Goal: Task Accomplishment & Management: Use online tool/utility

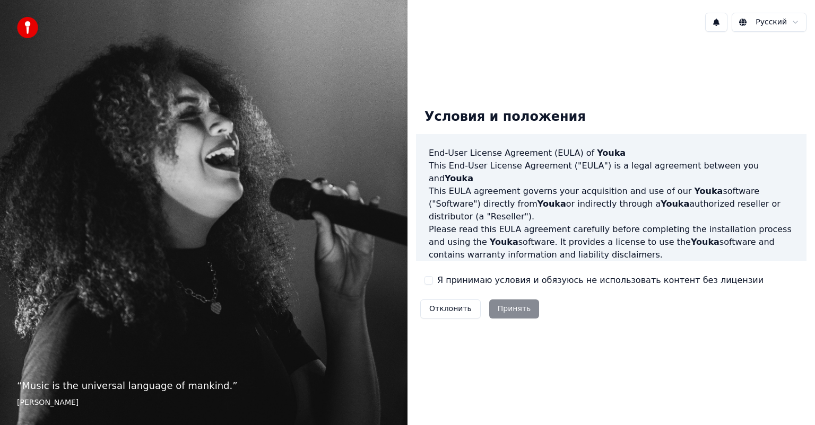
click at [426, 280] on button "Я принимаю условия и обязуюсь не использовать контент без лицензии" at bounding box center [428, 280] width 8 height 8
click at [509, 309] on button "Принять" at bounding box center [514, 309] width 50 height 19
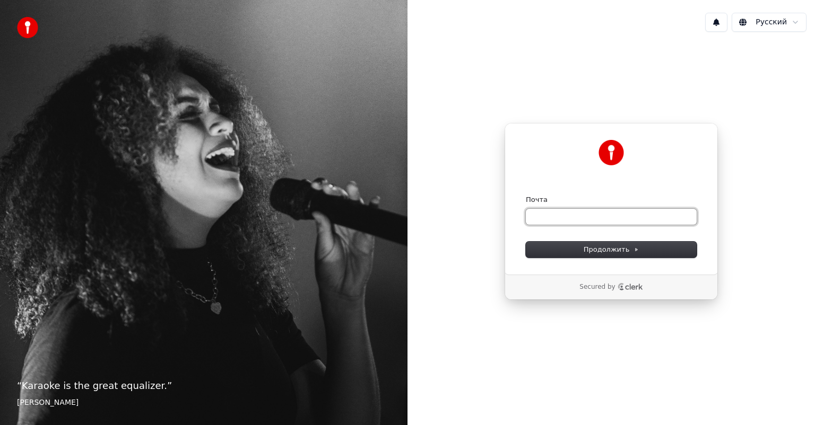
click at [566, 219] on input "Почта" at bounding box center [611, 217] width 171 height 16
click at [602, 255] on button "Продолжить" at bounding box center [611, 250] width 171 height 16
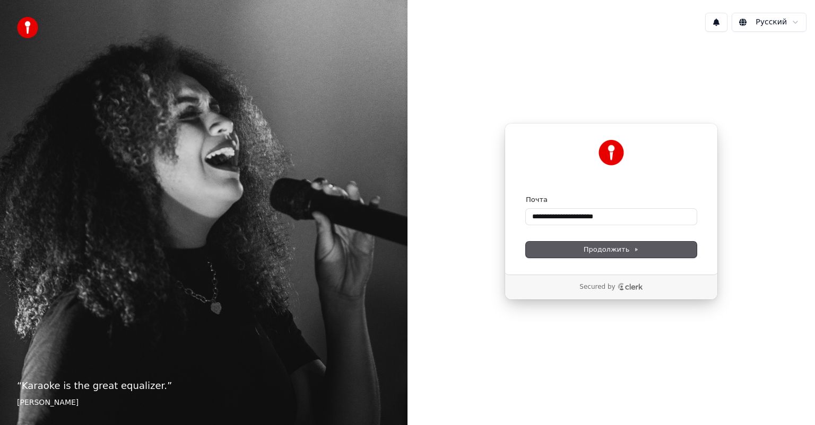
type input "**********"
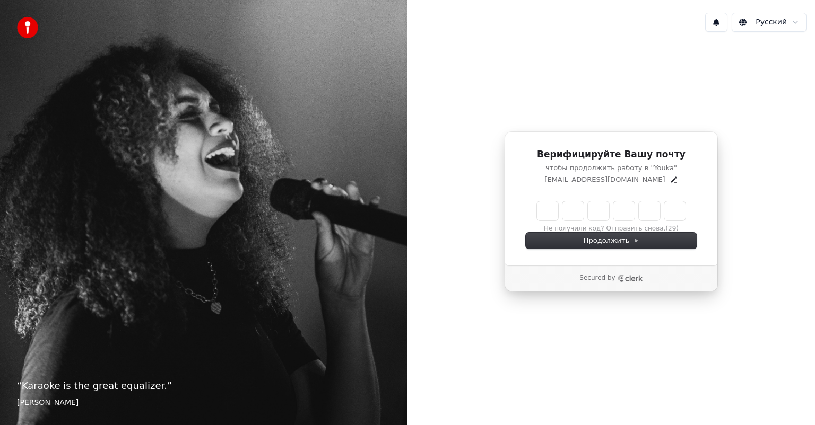
click at [552, 213] on input "Enter verification code" at bounding box center [611, 211] width 149 height 19
type input "******"
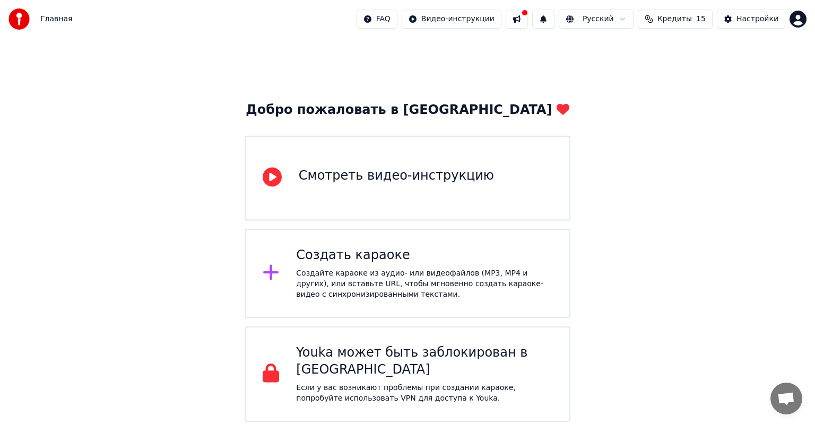
click at [384, 277] on div "Создайте караоке из аудио- или видеофайлов (MP3, MP4 и других), или вставьте UR…" at bounding box center [424, 284] width 256 height 32
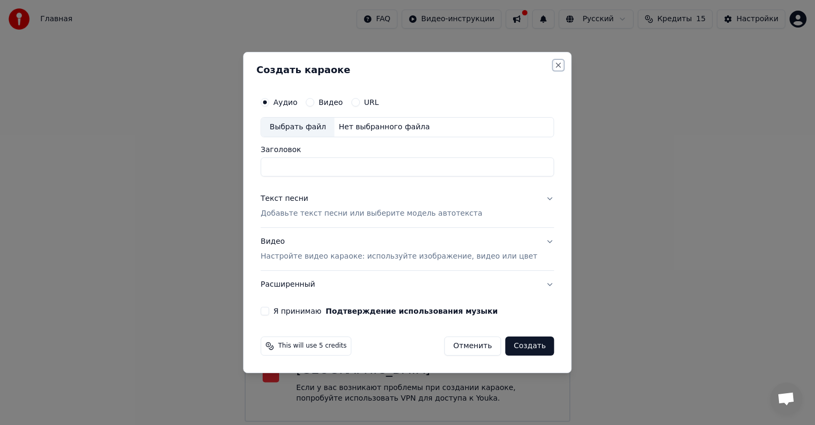
click at [554, 66] on button "Close" at bounding box center [558, 65] width 8 height 8
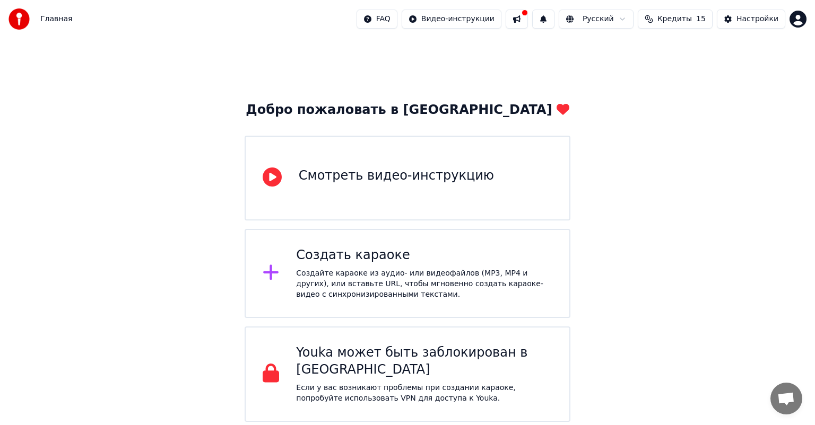
click at [411, 262] on div "Создать караоке" at bounding box center [424, 255] width 256 height 17
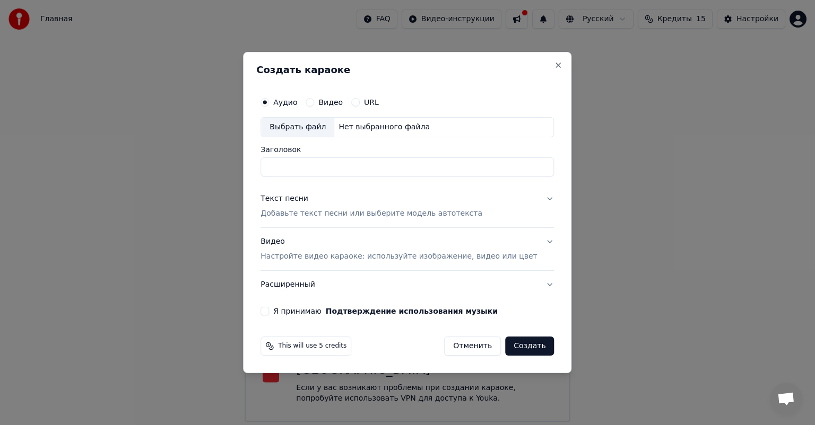
click at [308, 128] on div "Выбрать файл" at bounding box center [297, 127] width 73 height 19
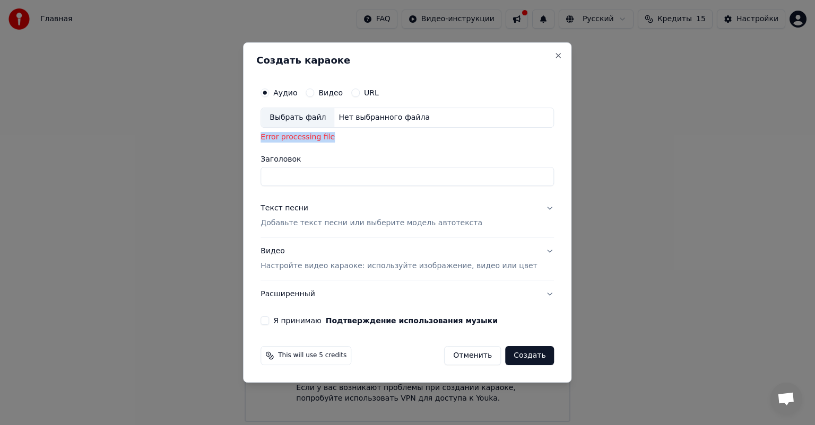
drag, startPoint x: 341, startPoint y: 139, endPoint x: 269, endPoint y: 139, distance: 71.6
click at [269, 139] on div "Создать караоке Аудио Видео URL Выбрать файл Нет выбранного файла Error process…" at bounding box center [407, 212] width 328 height 341
copy div "Error processing file"
click at [537, 57] on h2 "Создать караоке" at bounding box center [407, 61] width 302 height 10
click at [554, 55] on button "Close" at bounding box center [558, 55] width 8 height 8
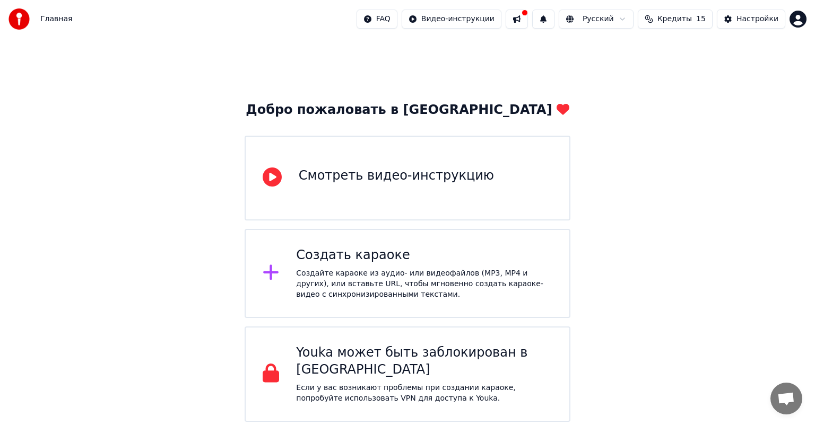
click at [363, 264] on div "Создать караоке Создайте караоке из аудио- или видеофайлов (MP3, MP4 и других),…" at bounding box center [424, 273] width 256 height 53
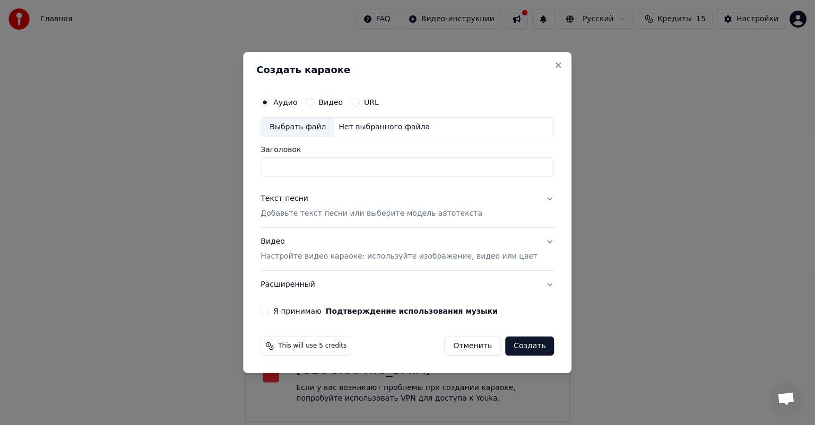
click at [313, 125] on div "Выбрать файл" at bounding box center [297, 127] width 73 height 19
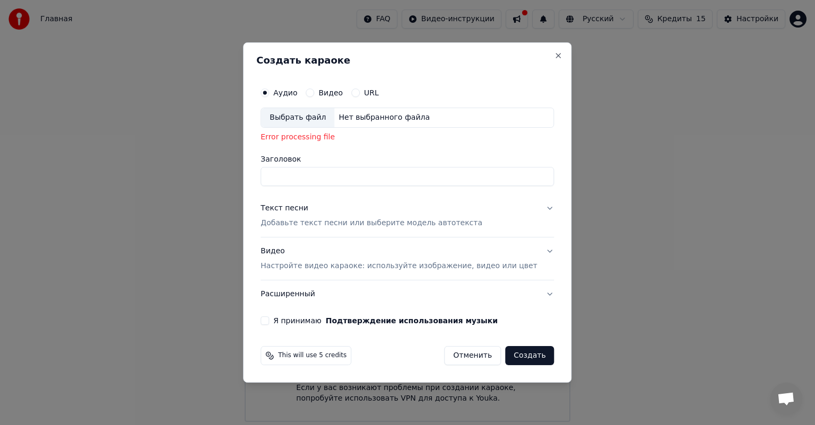
click at [316, 117] on div "Выбрать файл" at bounding box center [297, 117] width 73 height 19
click at [360, 94] on button "URL" at bounding box center [355, 93] width 8 height 8
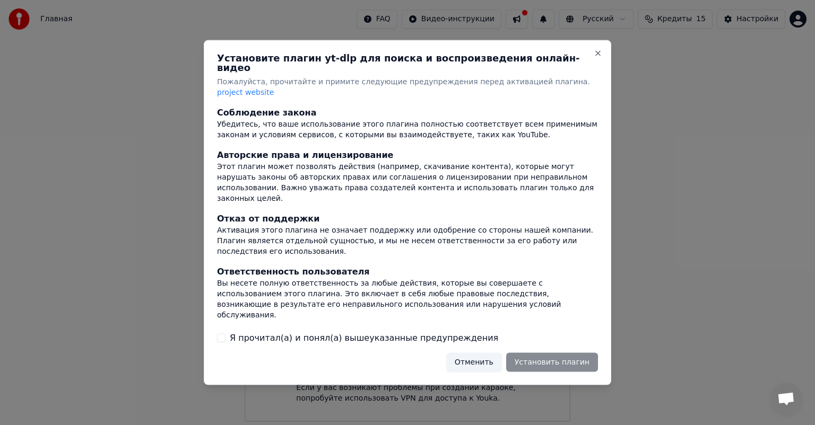
click at [297, 319] on div "Соблюдение закона Убедитесь, что ваше использование этого плагина полностью соо…" at bounding box center [407, 225] width 381 height 238
click at [302, 332] on label "Я прочитал(а) и понял(а) вышеуказанные предупреждения" at bounding box center [364, 338] width 268 height 13
click at [225, 334] on button "Я прочитал(а) и понял(а) вышеуказанные предупреждения" at bounding box center [221, 338] width 8 height 8
click at [542, 353] on button "Установить плагин" at bounding box center [552, 362] width 92 height 19
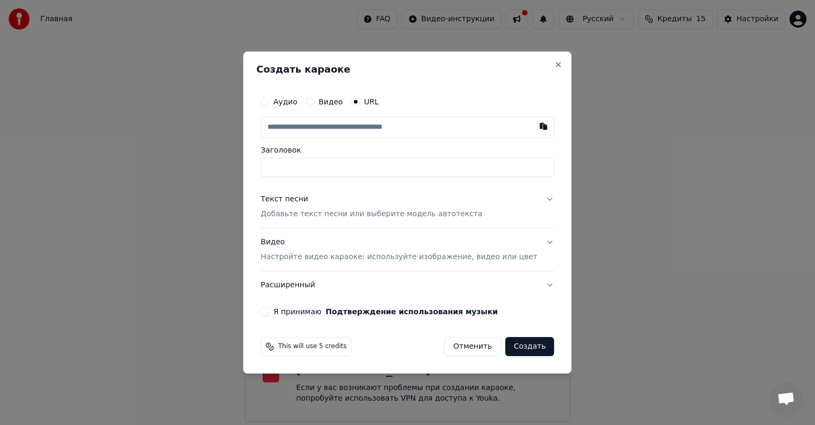
click at [350, 129] on input "text" at bounding box center [406, 127] width 293 height 21
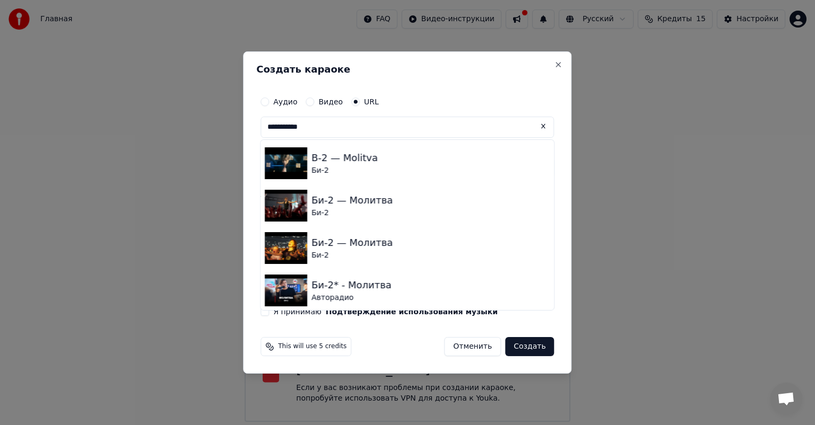
click at [363, 125] on input "**********" at bounding box center [406, 127] width 293 height 21
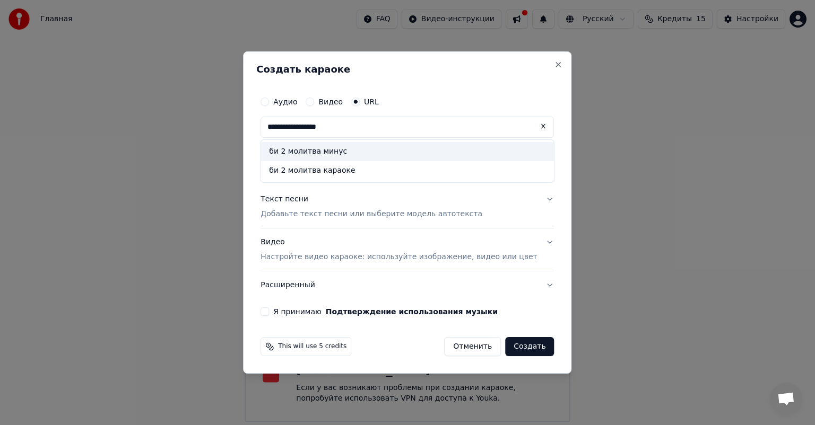
click at [359, 153] on div "би 2 молитва минус" at bounding box center [406, 151] width 293 height 19
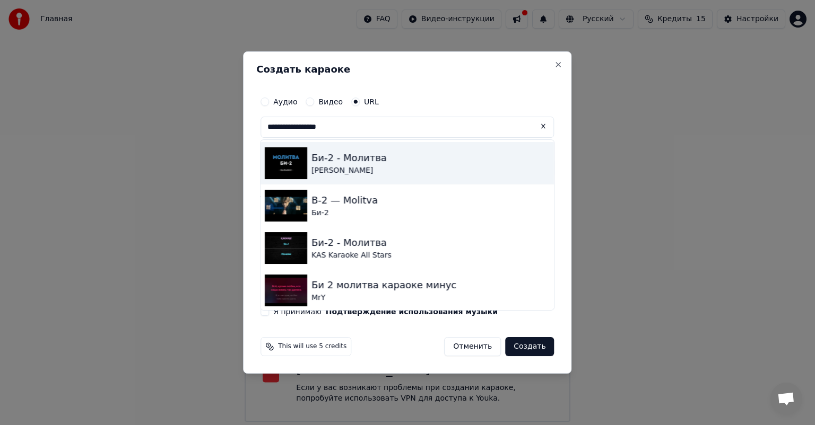
click at [365, 172] on div "[PERSON_NAME]" at bounding box center [348, 170] width 75 height 11
type input "**********"
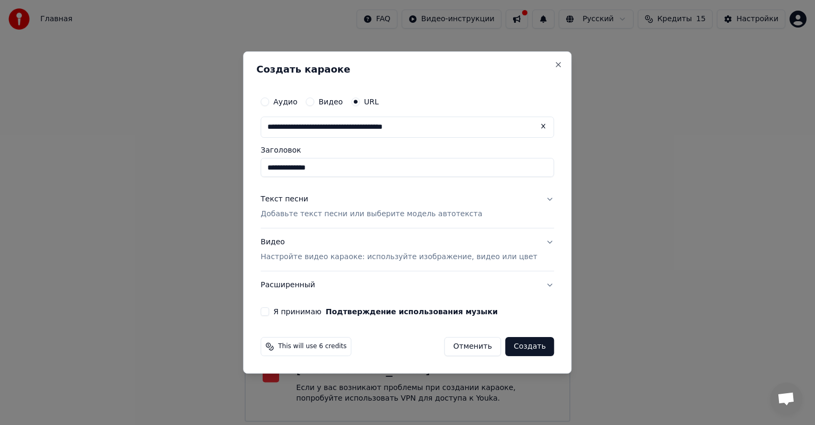
click at [351, 215] on p "Добавьте текст песни или выберите модель автотекста" at bounding box center [371, 214] width 222 height 11
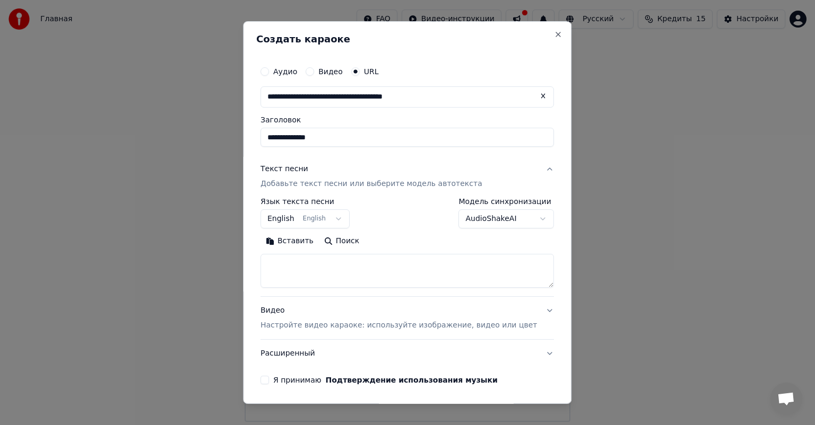
click at [323, 182] on p "Добавьте текст песни или выберите модель автотекста" at bounding box center [371, 184] width 222 height 11
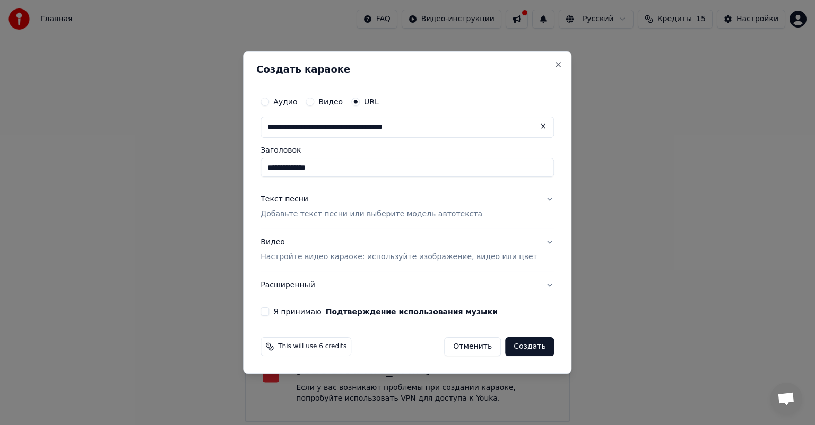
click at [333, 216] on p "Добавьте текст песни или выберите модель автотекста" at bounding box center [371, 214] width 222 height 11
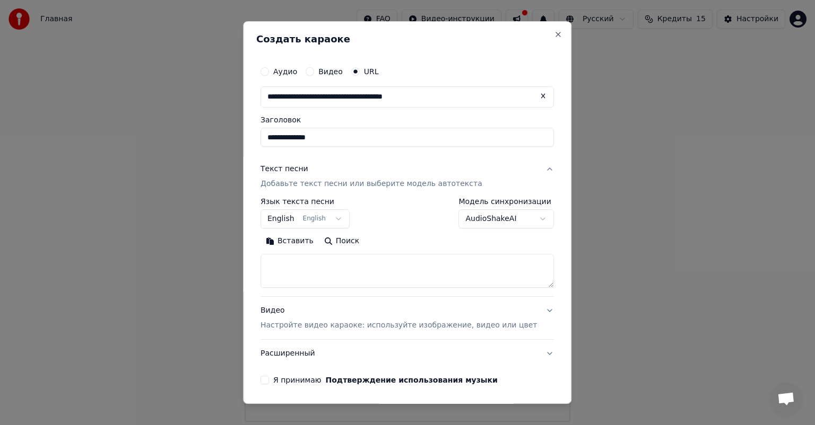
click at [293, 167] on div "Текст песни" at bounding box center [284, 169] width 48 height 11
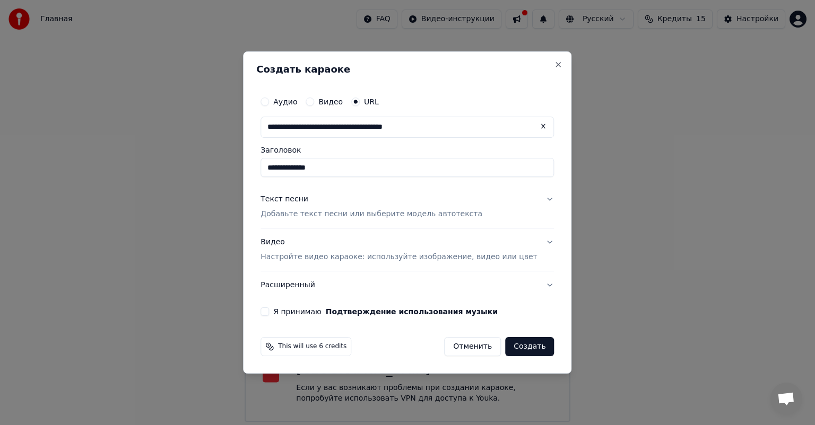
click at [312, 219] on p "Добавьте текст песни или выберите модель автотекста" at bounding box center [371, 214] width 222 height 11
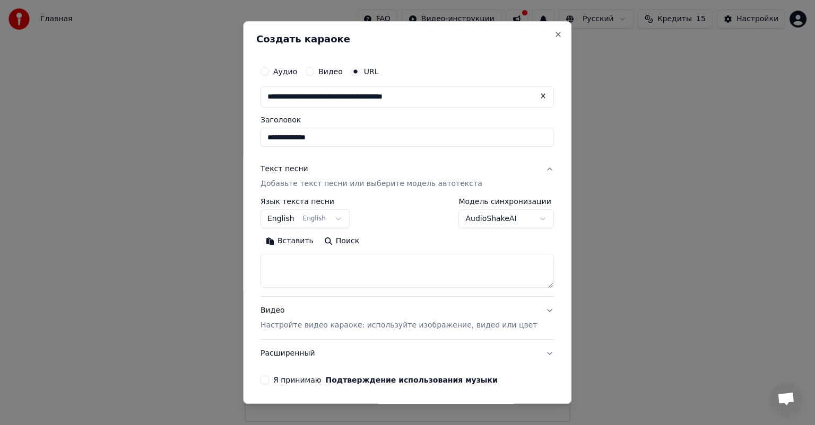
click at [299, 240] on button "Вставить" at bounding box center [289, 241] width 58 height 17
click at [350, 260] on textarea "**********" at bounding box center [391, 271] width 262 height 34
type textarea "*"
click at [342, 214] on button "English English" at bounding box center [304, 219] width 89 height 19
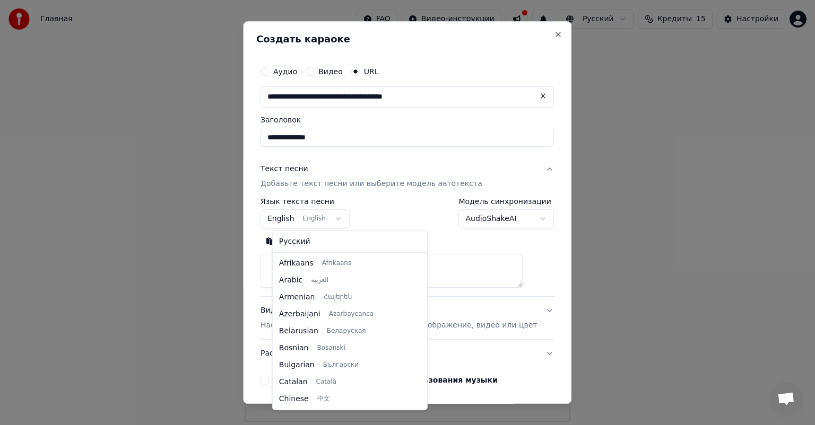
scroll to position [85, 0]
select select "**"
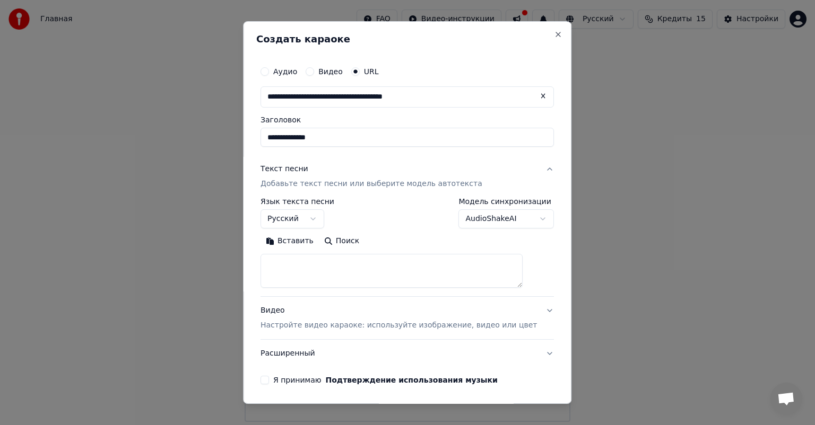
click at [317, 268] on textarea at bounding box center [391, 271] width 262 height 34
click at [357, 237] on button "Поиск" at bounding box center [342, 241] width 46 height 17
click at [319, 261] on textarea at bounding box center [391, 271] width 262 height 34
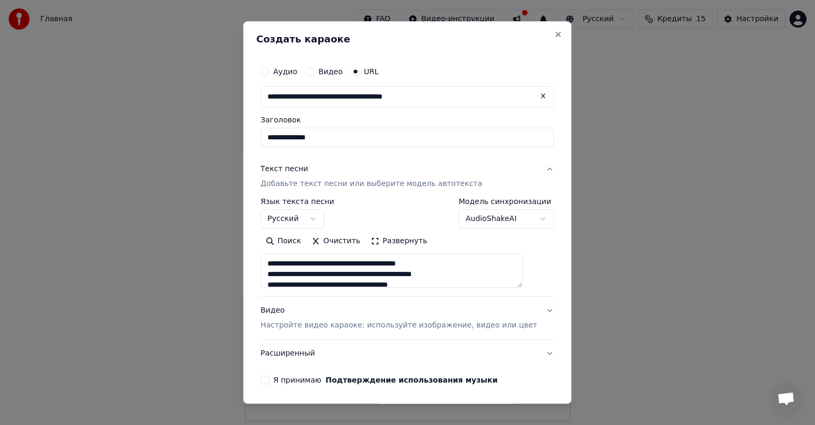
scroll to position [38, 0]
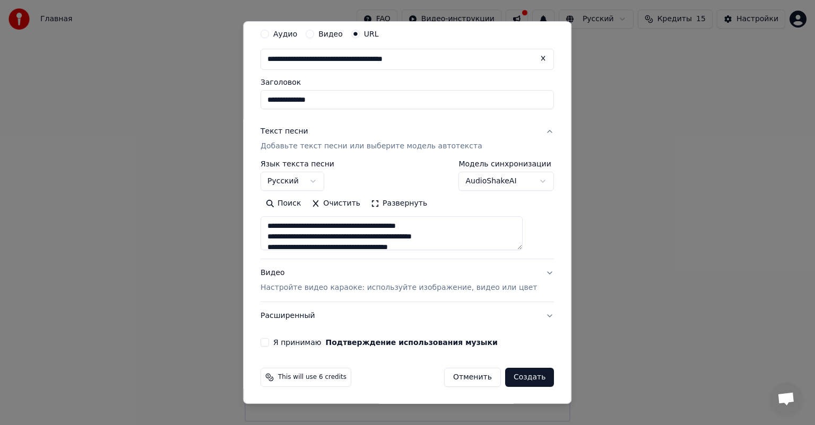
type textarea "**********"
click at [269, 344] on button "Я принимаю Подтверждение использования музыки" at bounding box center [264, 342] width 8 height 8
click at [505, 380] on button "Создать" at bounding box center [529, 377] width 49 height 19
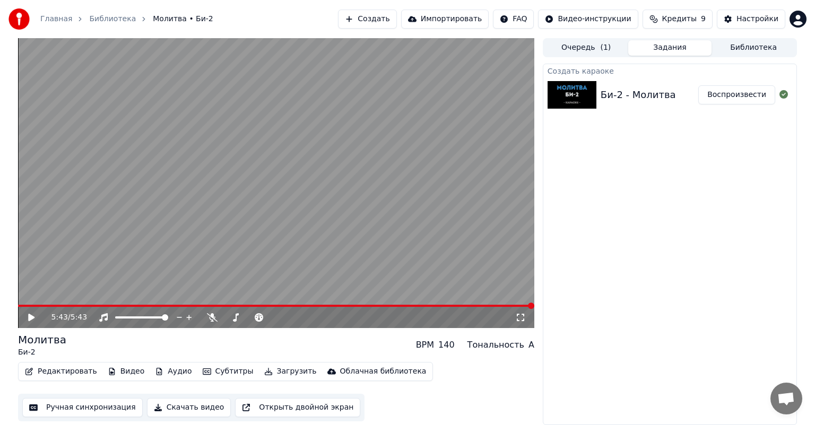
click at [28, 314] on icon at bounding box center [39, 317] width 25 height 8
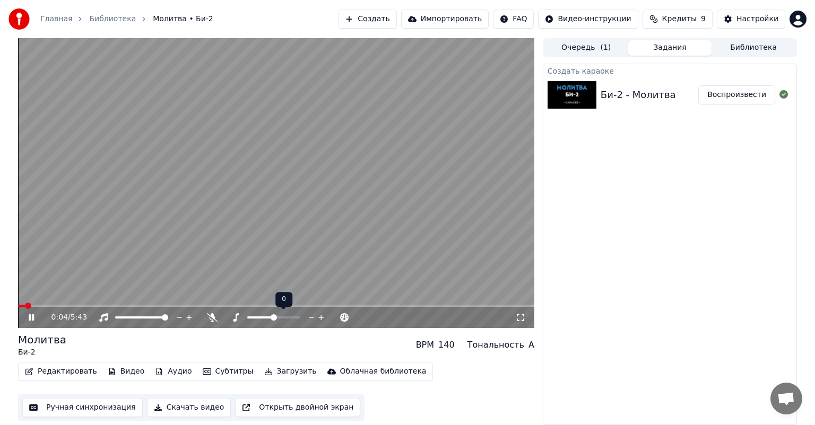
click at [309, 317] on icon at bounding box center [312, 317] width 10 height 11
click at [439, 347] on div "140" at bounding box center [430, 345] width 16 height 13
click at [439, 346] on div "140" at bounding box center [430, 345] width 16 height 13
click at [111, 259] on video at bounding box center [276, 183] width 516 height 290
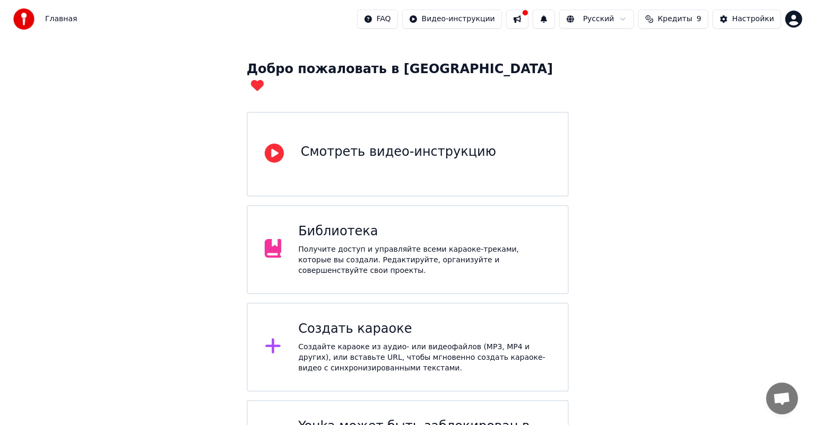
scroll to position [79, 0]
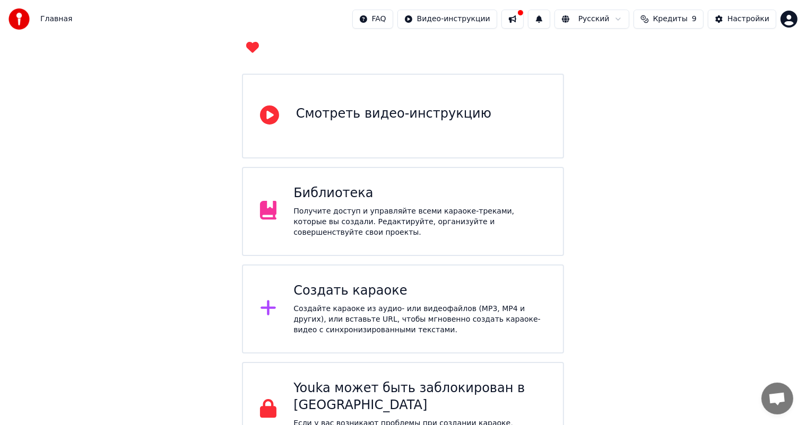
click at [419, 283] on div "Создать караоке" at bounding box center [419, 291] width 252 height 17
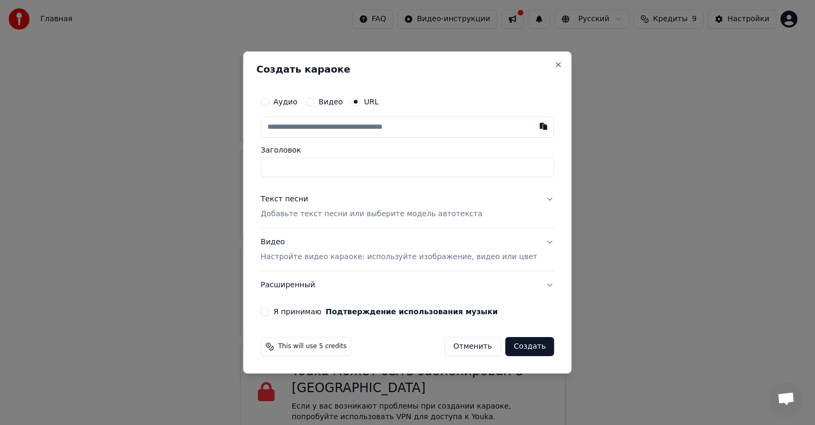
click at [292, 102] on label "Аудио" at bounding box center [285, 101] width 24 height 7
click at [269, 102] on button "Аудио" at bounding box center [264, 102] width 8 height 8
click at [360, 101] on button "URL" at bounding box center [355, 102] width 8 height 8
click at [384, 133] on input "text" at bounding box center [406, 127] width 293 height 21
click at [342, 131] on input "text" at bounding box center [406, 127] width 293 height 21
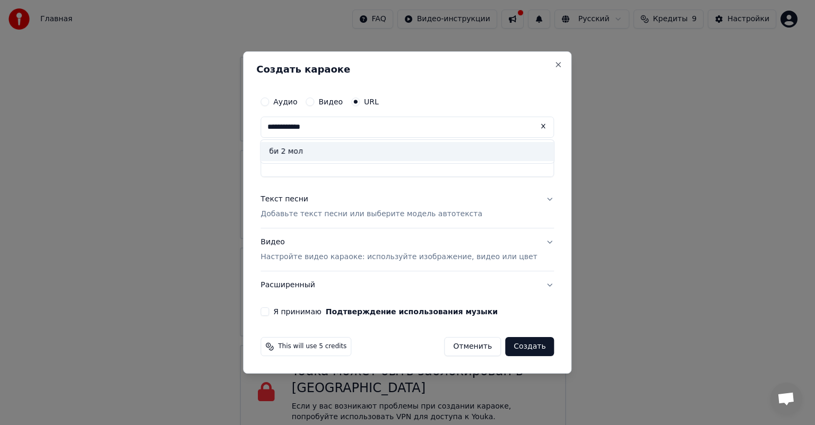
click at [342, 130] on input "**********" at bounding box center [406, 127] width 293 height 21
click at [386, 125] on input "**********" at bounding box center [406, 127] width 293 height 21
click at [349, 153] on div "би 2 молитва минус" at bounding box center [406, 151] width 293 height 19
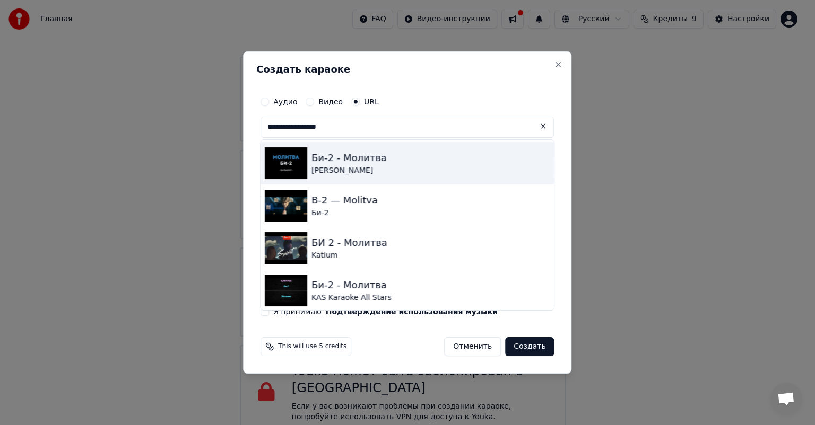
click at [345, 165] on div "Би-2 - Молитва" at bounding box center [348, 158] width 75 height 15
type input "**********"
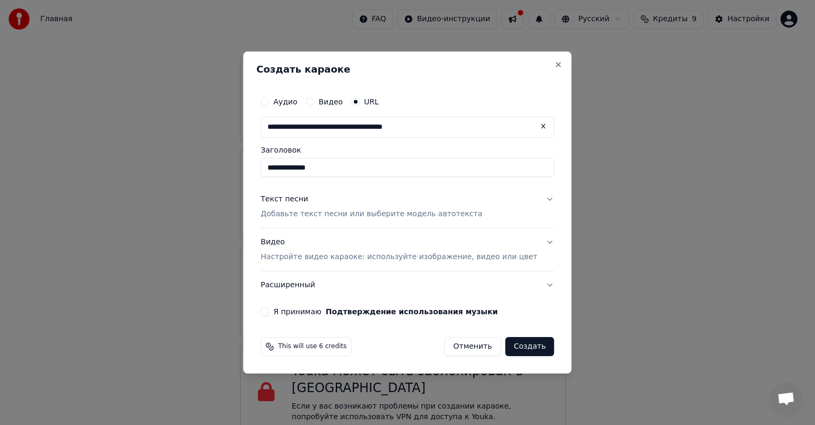
click at [351, 212] on p "Добавьте текст песни или выберите модель автотекста" at bounding box center [371, 214] width 222 height 11
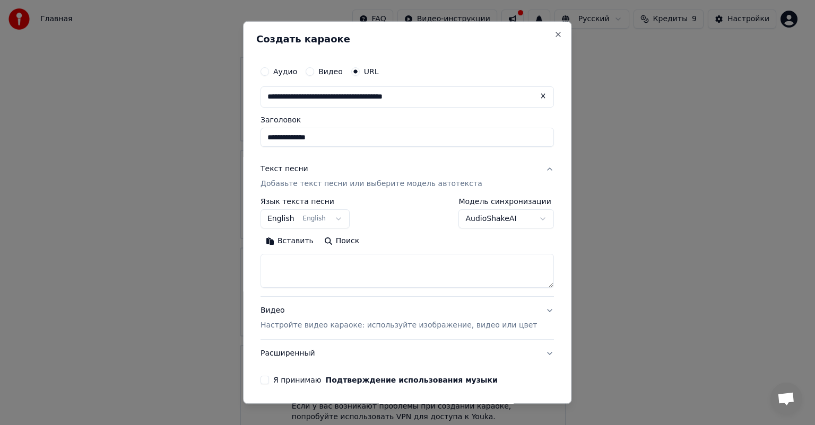
click at [344, 218] on button "English English" at bounding box center [304, 219] width 89 height 19
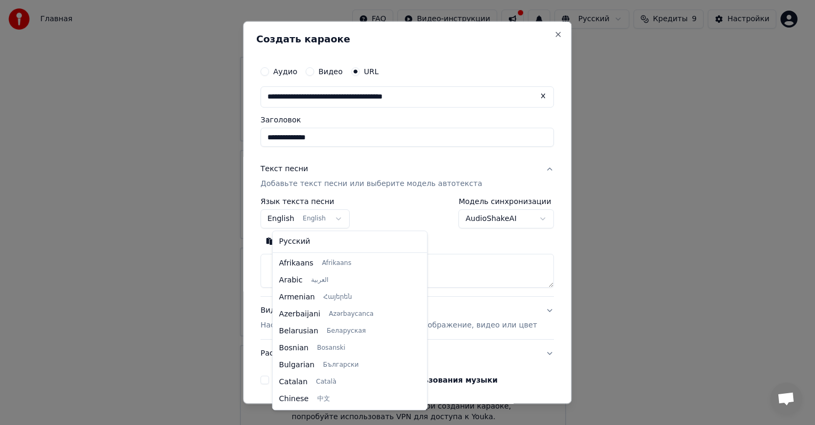
scroll to position [85, 0]
select select "**"
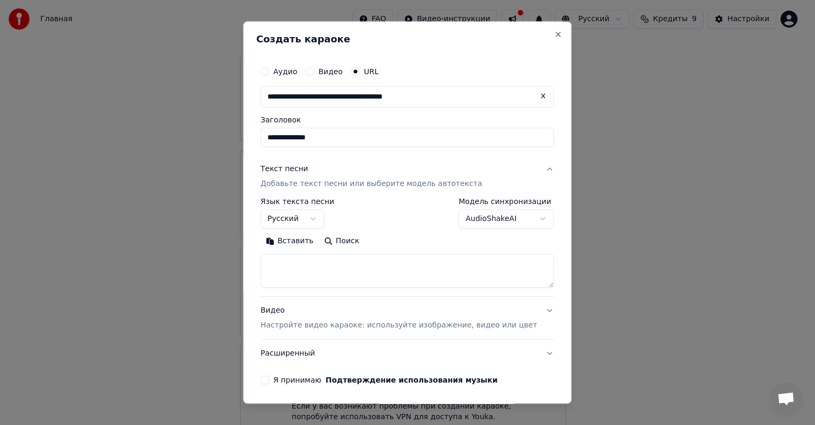
click at [350, 243] on button "Поиск" at bounding box center [342, 241] width 46 height 17
type textarea "**********"
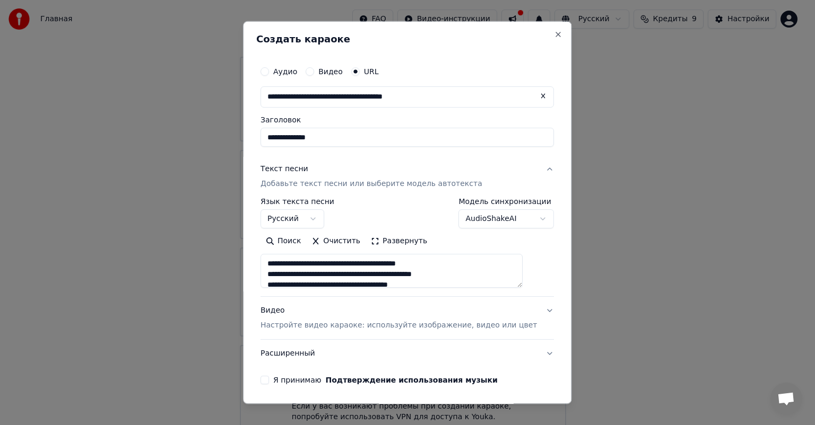
click at [269, 381] on button "Я принимаю Подтверждение использования музыки" at bounding box center [264, 380] width 8 height 8
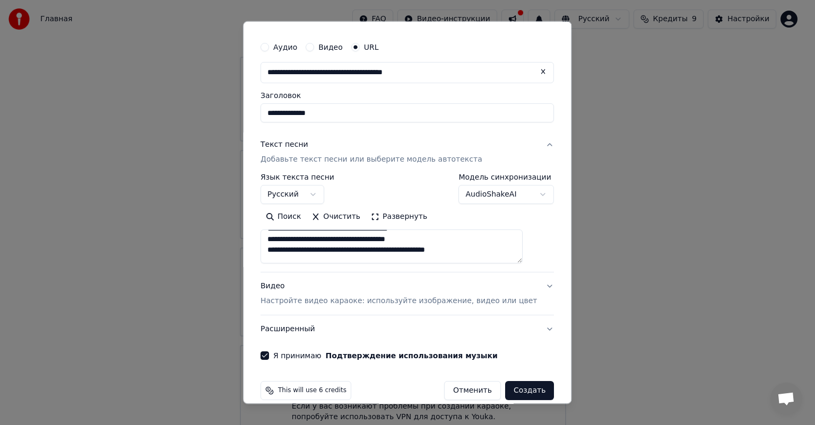
scroll to position [38, 0]
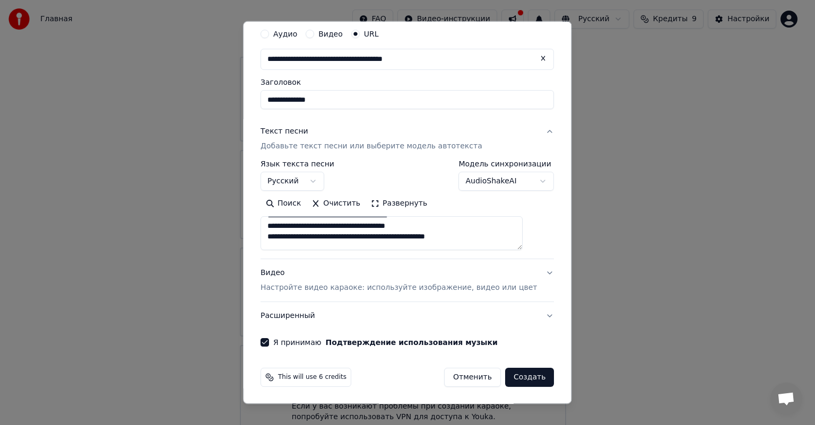
click at [518, 374] on button "Создать" at bounding box center [529, 377] width 49 height 19
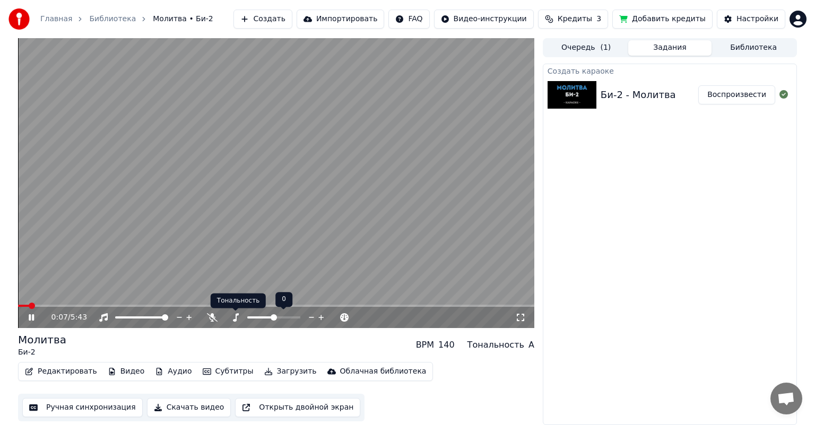
click at [233, 315] on icon at bounding box center [235, 317] width 11 height 8
click at [310, 317] on icon at bounding box center [312, 317] width 10 height 11
click at [18, 303] on span at bounding box center [21, 306] width 6 height 6
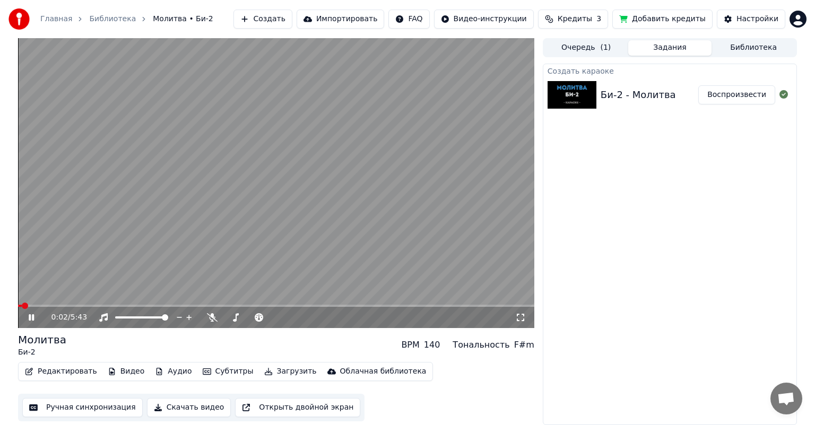
click at [33, 319] on icon at bounding box center [31, 318] width 5 height 6
click at [87, 408] on button "Ручная синхронизация" at bounding box center [82, 407] width 120 height 19
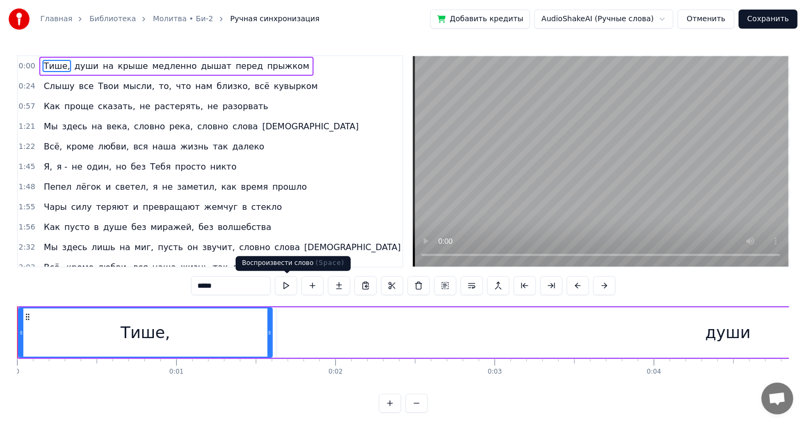
click at [289, 284] on button at bounding box center [286, 285] width 22 height 19
click at [290, 290] on button at bounding box center [286, 285] width 22 height 19
click at [42, 85] on span "Слышу" at bounding box center [58, 86] width 33 height 12
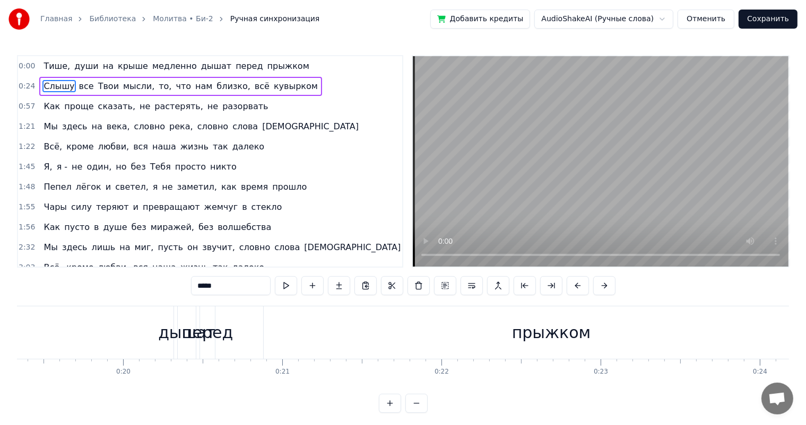
click at [48, 64] on span "Тише," at bounding box center [56, 66] width 29 height 12
type input "*****"
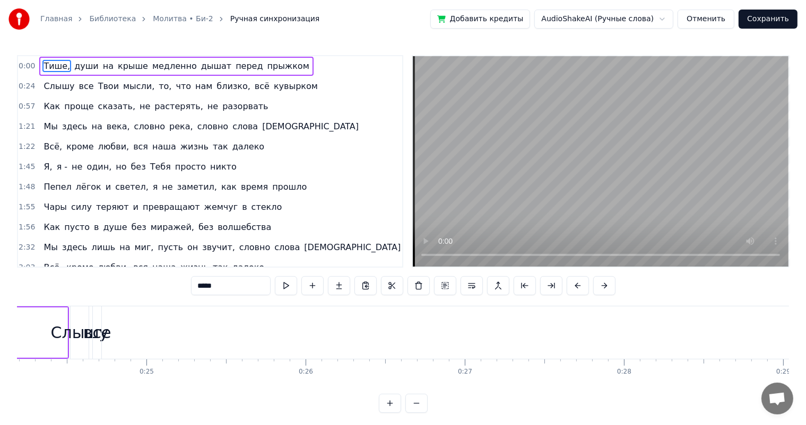
drag, startPoint x: 45, startPoint y: 64, endPoint x: 48, endPoint y: 100, distance: 35.6
click at [48, 100] on div "0:00 Тише, души на крыше медленно дышат перед прыжком 0:24 Слышу все Твои мысли…" at bounding box center [210, 161] width 386 height 213
click at [297, 74] on div "0:00 Тише, души на крыше медленно дышат перед прыжком" at bounding box center [210, 66] width 384 height 20
drag, startPoint x: 19, startPoint y: 55, endPoint x: 259, endPoint y: 232, distance: 298.2
click at [260, 236] on div "0:00 Тише, души на крыше медленно дышат перед прыжком 0:24 Слышу все Твои мысли…" at bounding box center [210, 161] width 386 height 213
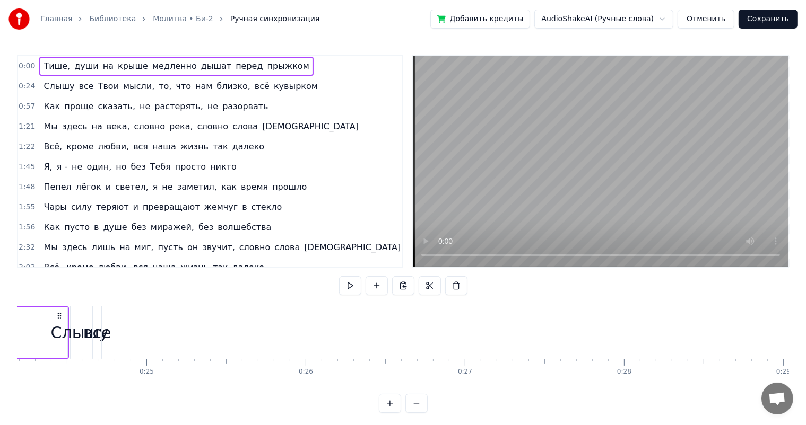
click at [102, 68] on span "на" at bounding box center [108, 66] width 13 height 12
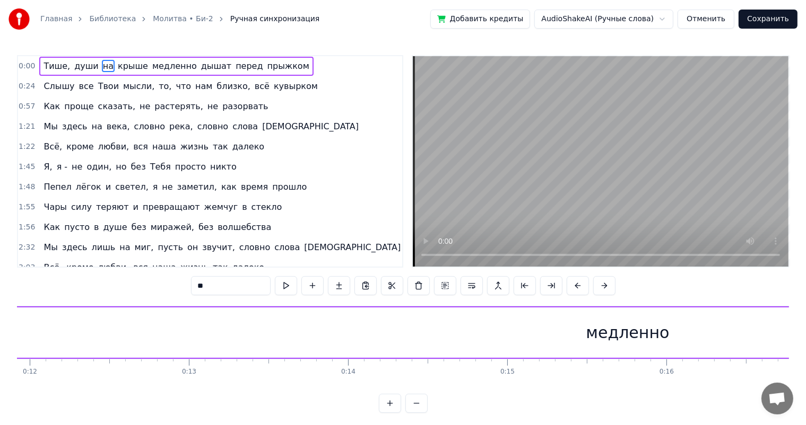
click at [66, 53] on div "Главная Библиотека Молитва • Би-2 Ручная синхронизация Добавить кредиты AudioSh…" at bounding box center [403, 206] width 806 height 413
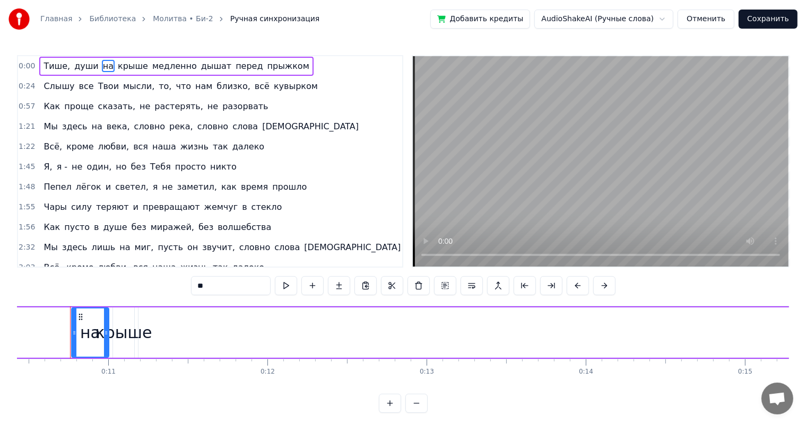
click at [42, 64] on span "Тише," at bounding box center [56, 66] width 29 height 12
type input "*****"
click at [51, 67] on span "Тише," at bounding box center [56, 66] width 29 height 12
click at [119, 57] on div "Тише, души на крыше медленно дышат перед прыжком" at bounding box center [176, 66] width 274 height 19
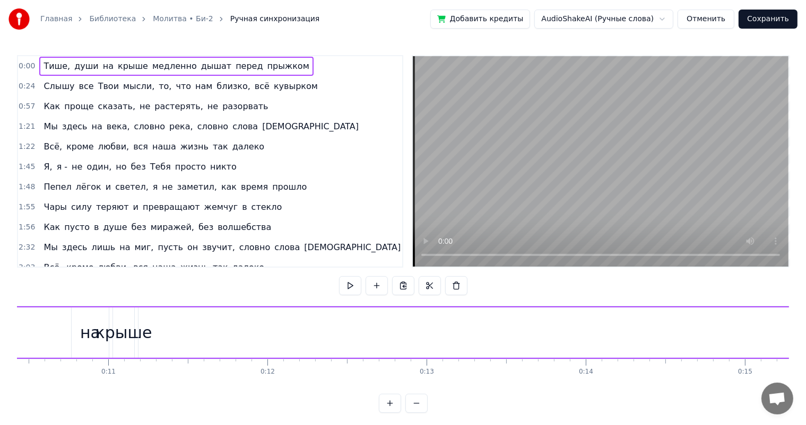
click at [21, 81] on span "0:24" at bounding box center [27, 86] width 16 height 11
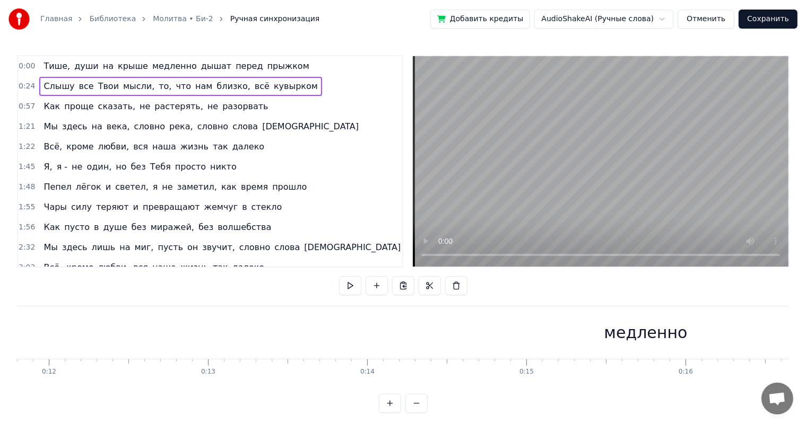
click at [28, 86] on span "0:24" at bounding box center [27, 86] width 16 height 11
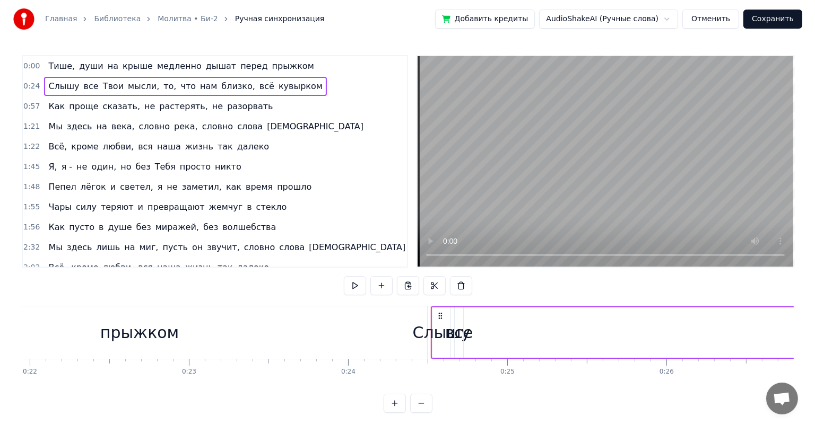
scroll to position [0, 3849]
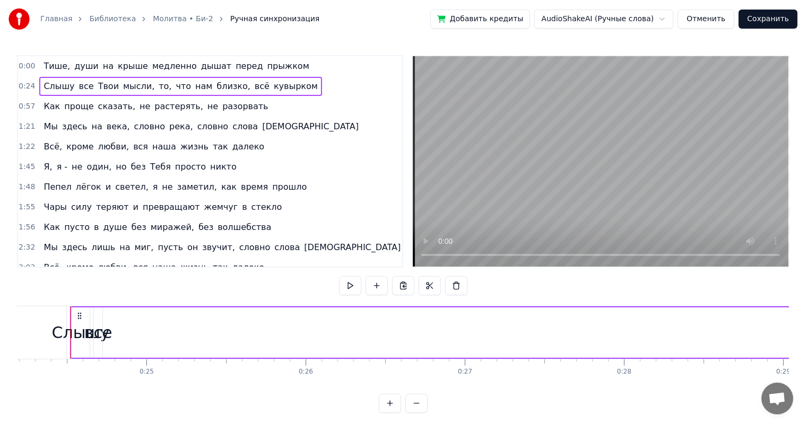
click at [50, 67] on span "Тише," at bounding box center [56, 66] width 29 height 12
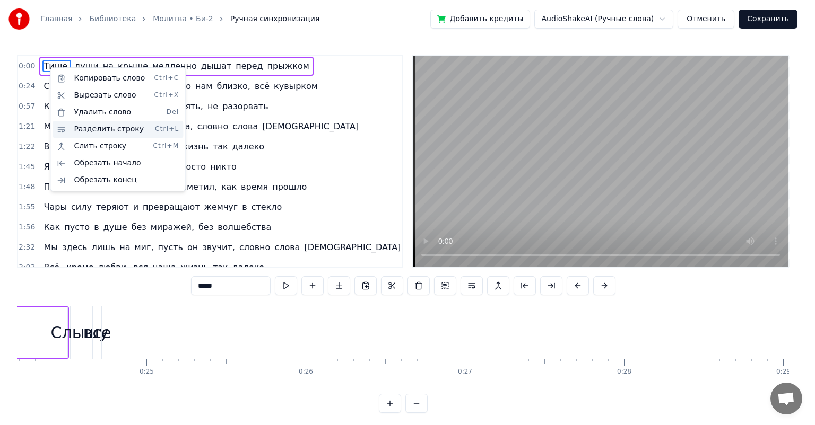
click at [117, 123] on div "Разделить строку Ctrl+L" at bounding box center [118, 129] width 130 height 17
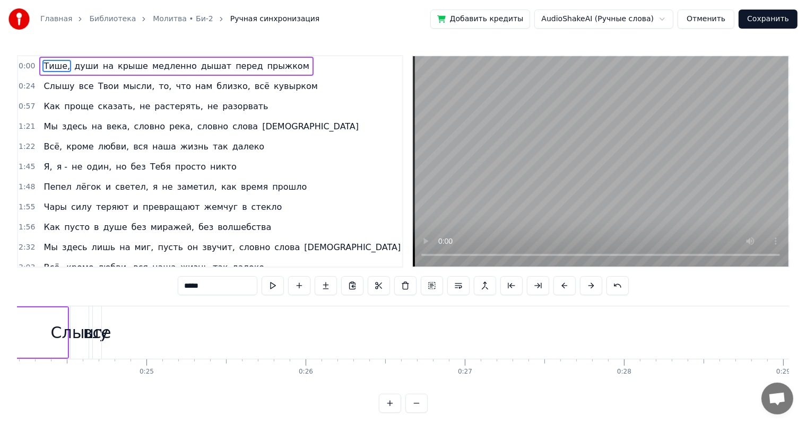
click at [458, 284] on button at bounding box center [458, 285] width 22 height 19
click at [508, 288] on button at bounding box center [511, 285] width 22 height 19
click at [691, 18] on button "Отменить" at bounding box center [705, 19] width 57 height 19
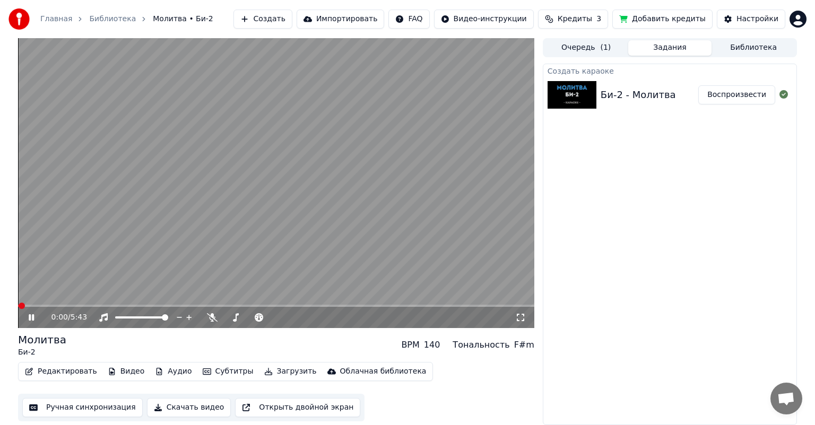
click at [313, 252] on video at bounding box center [276, 183] width 516 height 290
click at [346, 183] on video at bounding box center [276, 183] width 516 height 290
click at [320, 317] on icon at bounding box center [321, 317] width 10 height 11
click at [319, 317] on icon at bounding box center [321, 317] width 10 height 11
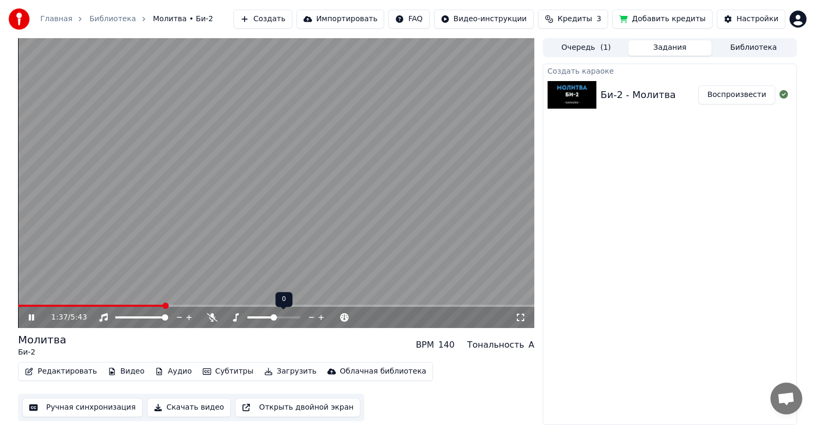
click at [319, 317] on icon at bounding box center [321, 317] width 10 height 11
click at [312, 315] on icon at bounding box center [312, 317] width 10 height 11
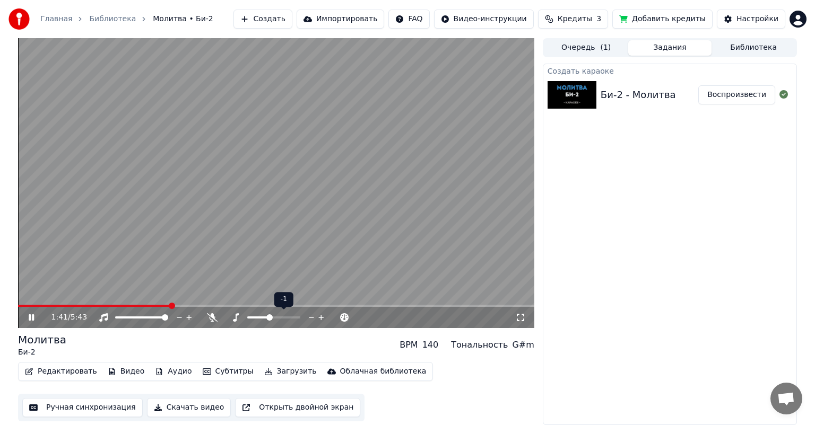
click at [312, 315] on icon at bounding box center [312, 317] width 10 height 11
click at [310, 315] on icon at bounding box center [312, 317] width 10 height 11
click at [101, 308] on div "2:13 / 5:43" at bounding box center [276, 317] width 516 height 21
click at [100, 304] on video at bounding box center [276, 183] width 516 height 290
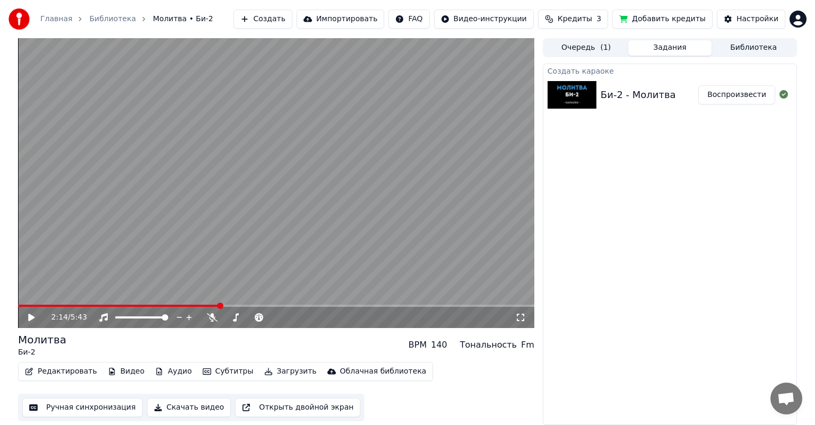
click at [31, 316] on icon at bounding box center [31, 317] width 6 height 7
click at [120, 303] on video at bounding box center [276, 183] width 516 height 290
click at [18, 305] on span at bounding box center [18, 306] width 0 height 2
drag, startPoint x: 36, startPoint y: 318, endPoint x: 31, endPoint y: 320, distance: 5.5
click at [34, 318] on icon at bounding box center [39, 317] width 25 height 8
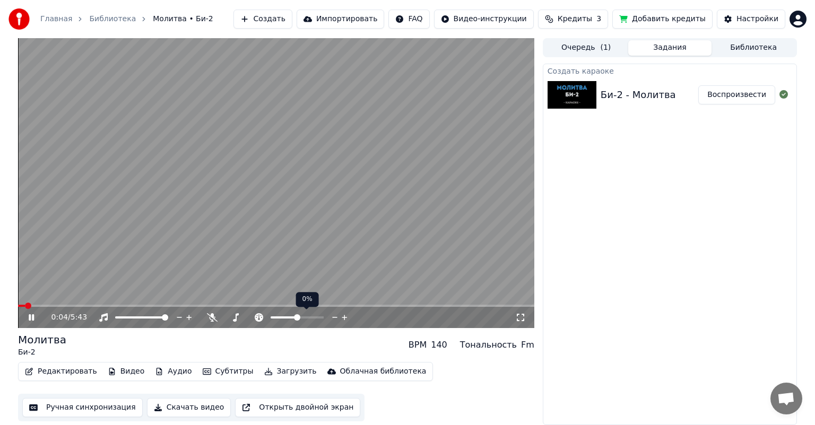
click at [332, 316] on icon at bounding box center [335, 317] width 10 height 11
click at [333, 316] on icon at bounding box center [335, 317] width 10 height 11
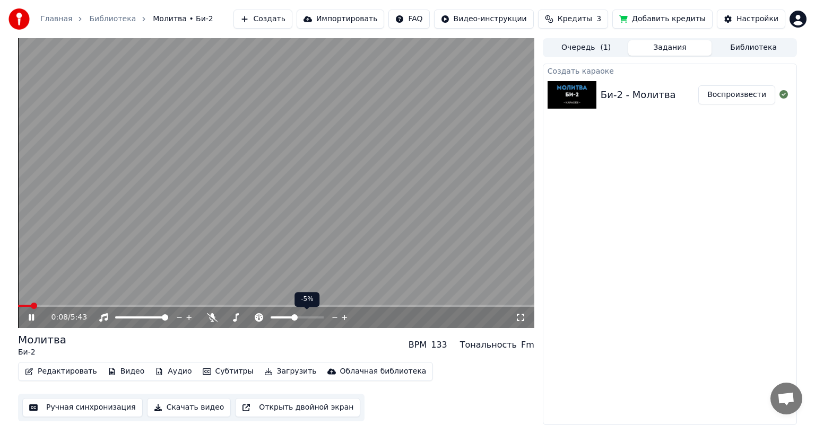
click at [333, 316] on icon at bounding box center [335, 317] width 10 height 11
click at [345, 318] on icon at bounding box center [344, 317] width 10 height 11
click at [344, 318] on icon at bounding box center [344, 317] width 10 height 11
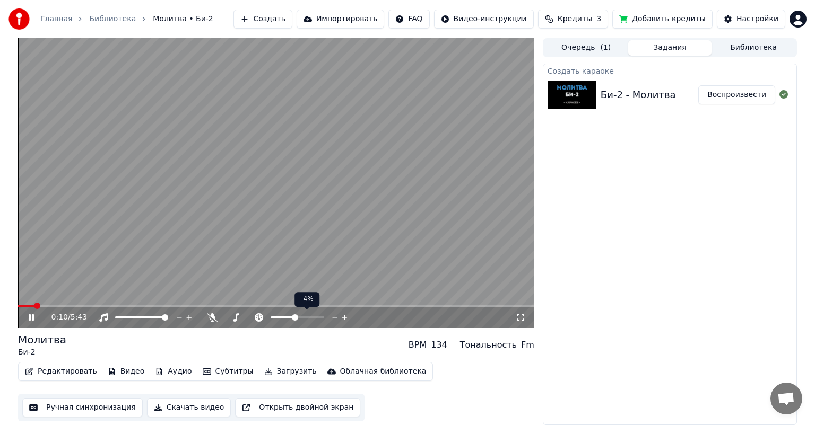
click at [344, 318] on icon at bounding box center [344, 317] width 10 height 11
click at [343, 317] on icon at bounding box center [344, 317] width 10 height 11
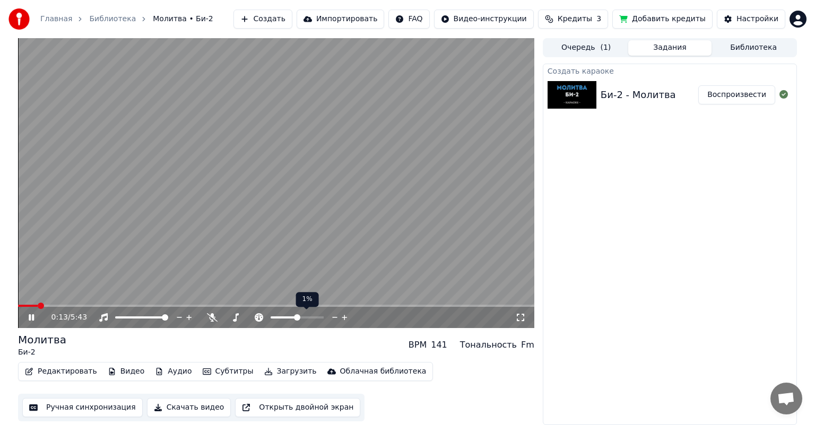
click at [343, 317] on icon at bounding box center [344, 317] width 10 height 11
click at [332, 318] on icon at bounding box center [334, 317] width 5 height 1
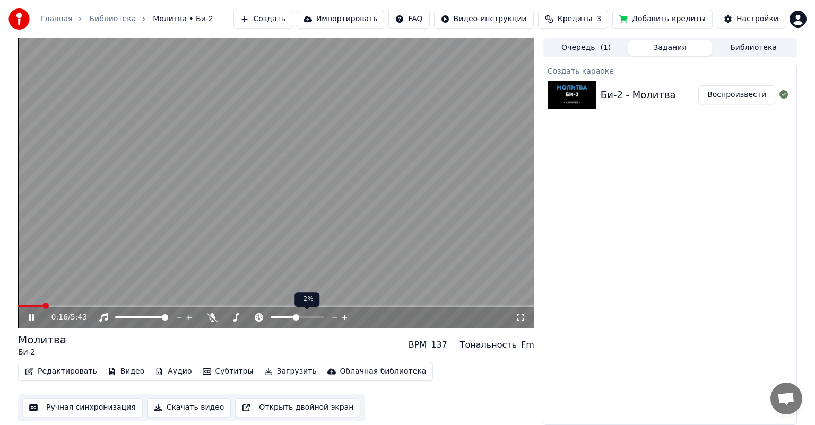
click at [332, 318] on icon at bounding box center [334, 317] width 5 height 1
click at [232, 321] on icon at bounding box center [235, 317] width 11 height 8
click at [310, 317] on icon at bounding box center [312, 317] width 10 height 11
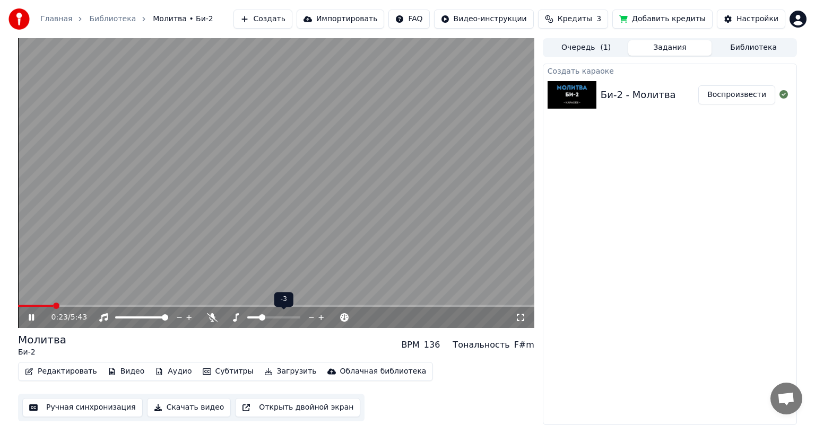
click at [310, 317] on icon at bounding box center [312, 317] width 10 height 11
click at [212, 317] on icon at bounding box center [212, 317] width 11 height 8
click at [210, 317] on icon at bounding box center [212, 317] width 6 height 8
click at [210, 316] on icon at bounding box center [212, 317] width 11 height 8
click at [212, 318] on icon at bounding box center [212, 317] width 6 height 8
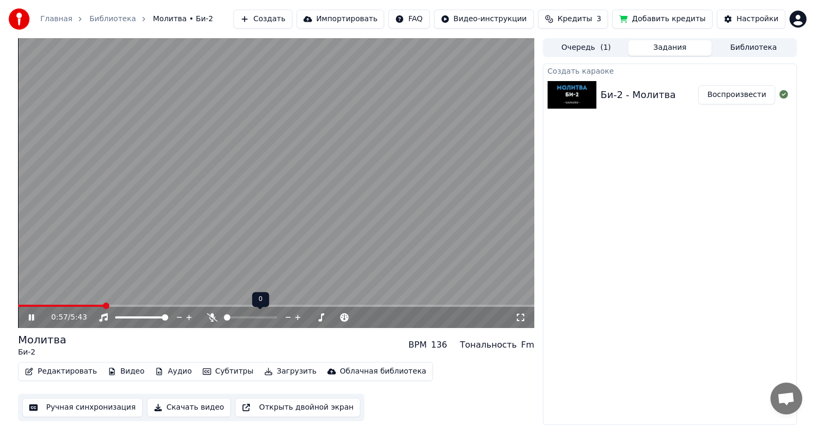
click at [212, 318] on icon at bounding box center [212, 317] width 11 height 8
click at [210, 318] on icon at bounding box center [212, 317] width 11 height 8
click at [209, 315] on icon at bounding box center [212, 317] width 11 height 8
click at [210, 318] on icon at bounding box center [212, 317] width 11 height 8
click at [292, 22] on button "Создать" at bounding box center [262, 19] width 58 height 19
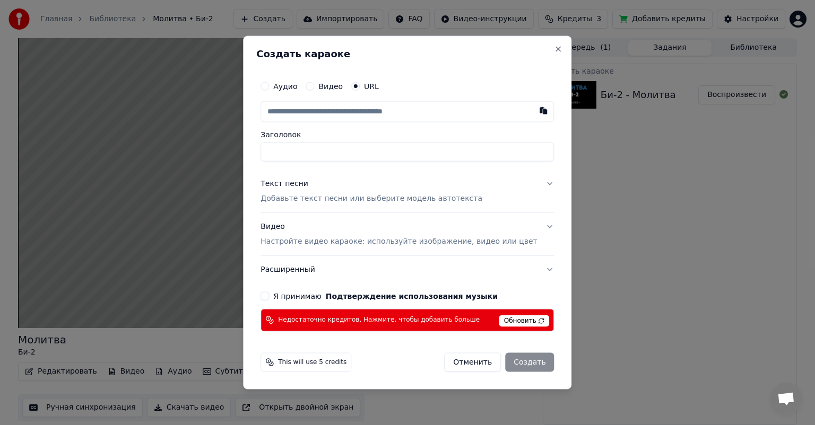
drag, startPoint x: 335, startPoint y: 111, endPoint x: 331, endPoint y: 116, distance: 6.0
click at [334, 111] on input "text" at bounding box center [406, 111] width 293 height 21
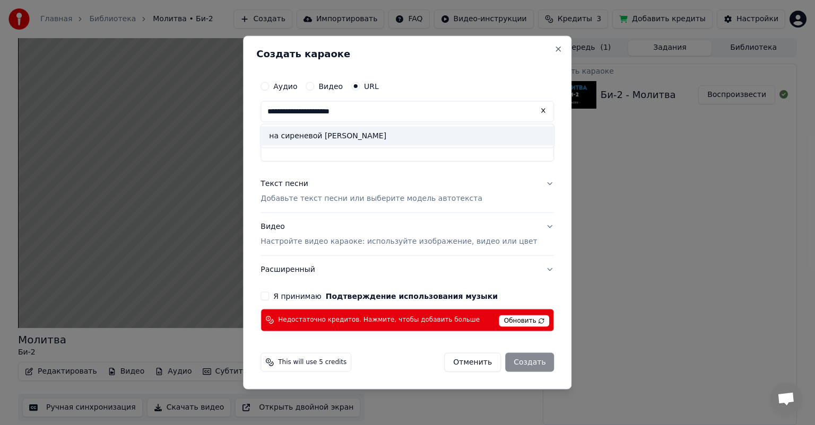
type input "**********"
click at [384, 116] on input "**********" at bounding box center [406, 111] width 293 height 21
click at [394, 114] on input "**********" at bounding box center [406, 111] width 293 height 21
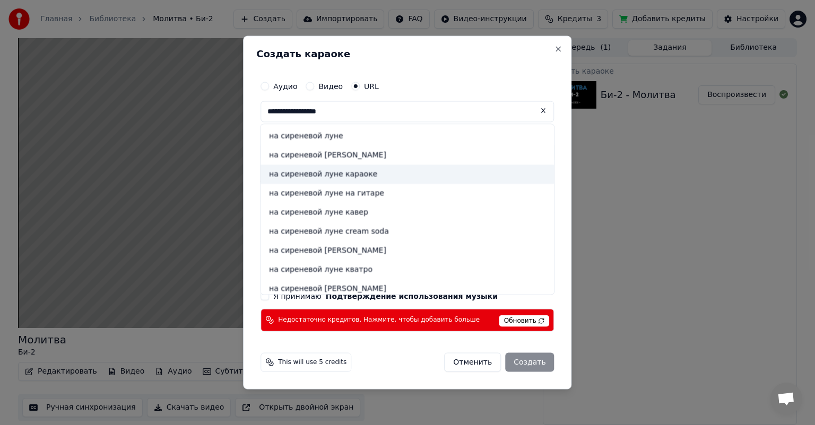
click at [345, 172] on div "на сиреневой луне караоке" at bounding box center [406, 174] width 293 height 19
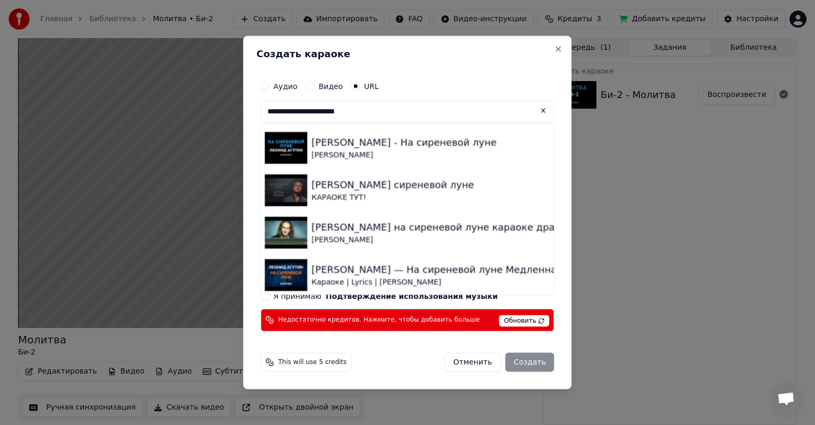
click at [505, 322] on span "Обновить" at bounding box center [524, 321] width 50 height 12
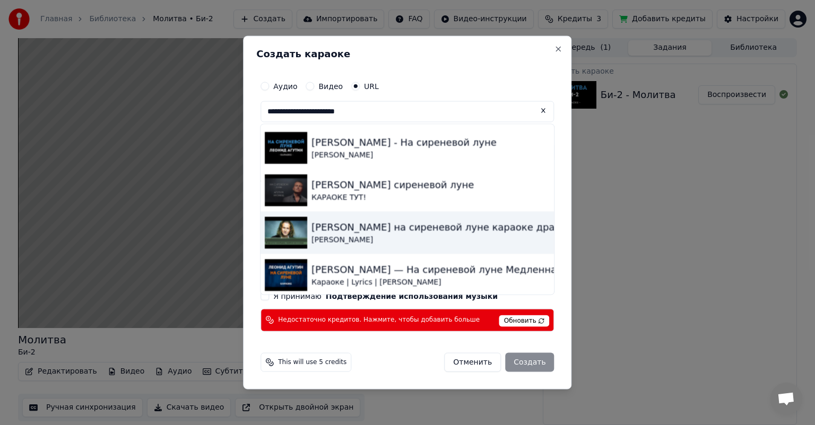
drag, startPoint x: 469, startPoint y: 168, endPoint x: 386, endPoint y: 239, distance: 109.4
click at [394, 215] on div "леонид агутин на сиреневой луне караоке драйв Yaroslav Lozhkin" at bounding box center [406, 233] width 293 height 42
type input "**********"
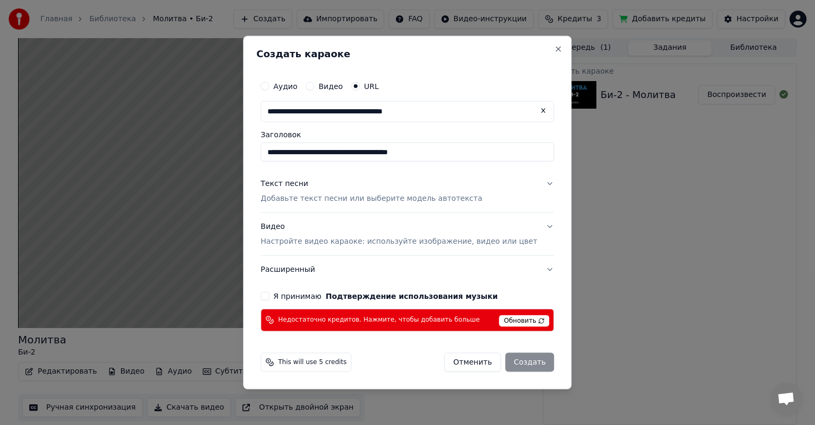
click at [463, 110] on input "**********" at bounding box center [406, 111] width 293 height 21
click at [533, 107] on button at bounding box center [543, 110] width 21 height 19
click at [415, 115] on input "text" at bounding box center [406, 111] width 293 height 21
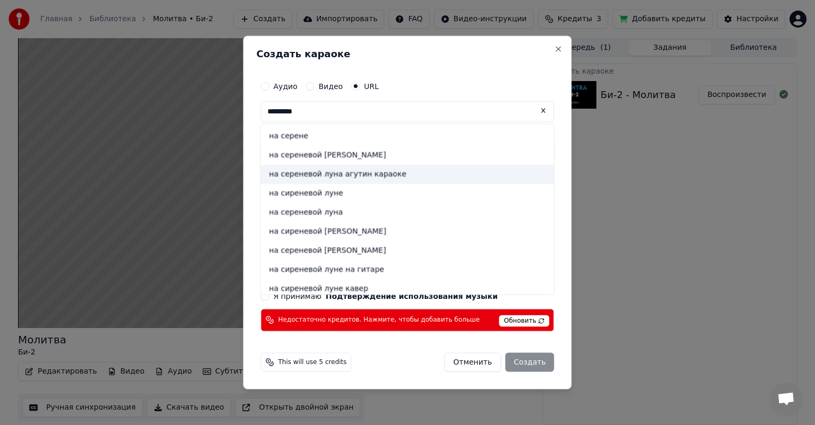
type input "*********"
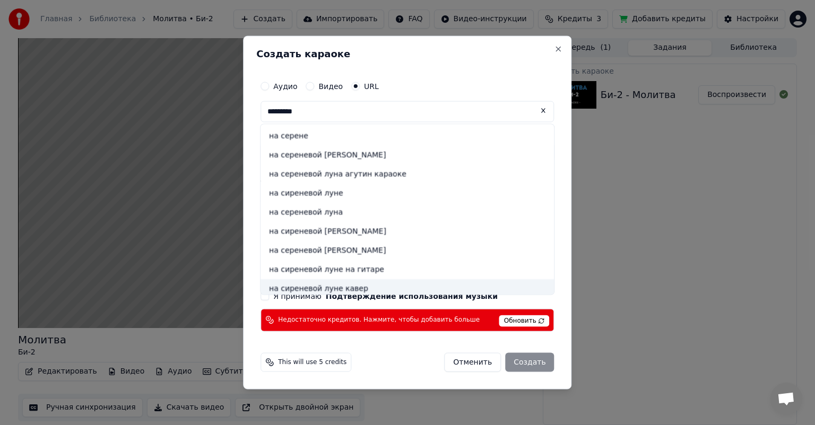
click at [511, 320] on span "Обновить" at bounding box center [524, 321] width 50 height 12
type input "*********"
click at [464, 359] on button "Отменить" at bounding box center [472, 362] width 57 height 19
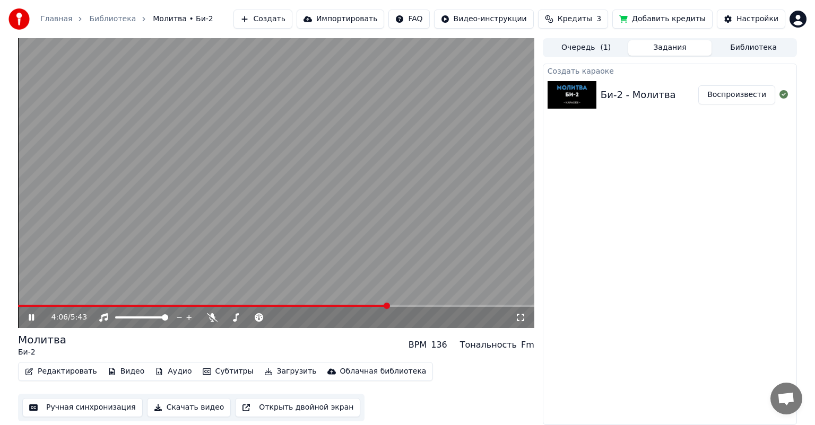
click at [414, 303] on video at bounding box center [276, 183] width 516 height 290
click at [292, 180] on video at bounding box center [276, 183] width 516 height 290
click at [332, 190] on video at bounding box center [276, 183] width 516 height 290
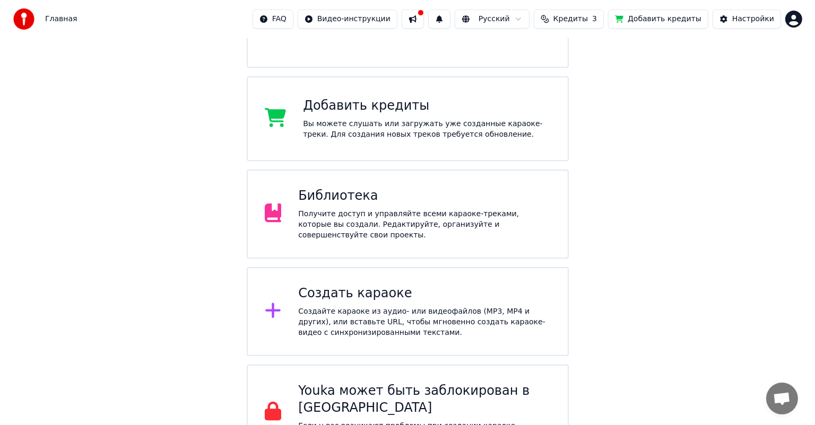
scroll to position [172, 0]
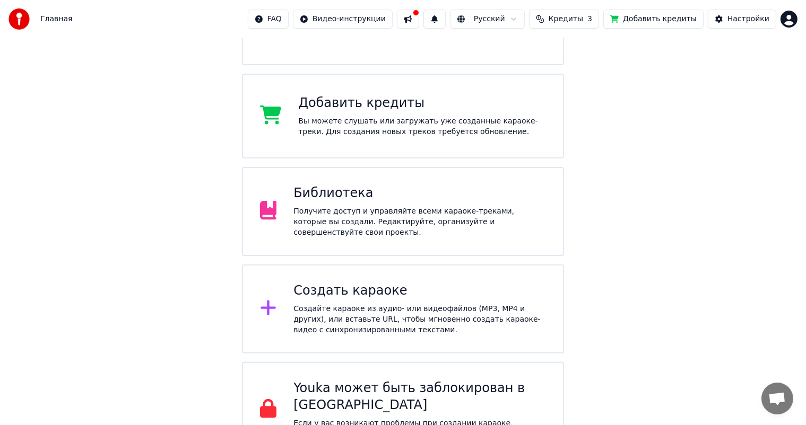
click at [363, 304] on div "Создайте караоке из аудио- или видеофайлов (MP3, MP4 и других), или вставьте UR…" at bounding box center [419, 320] width 252 height 32
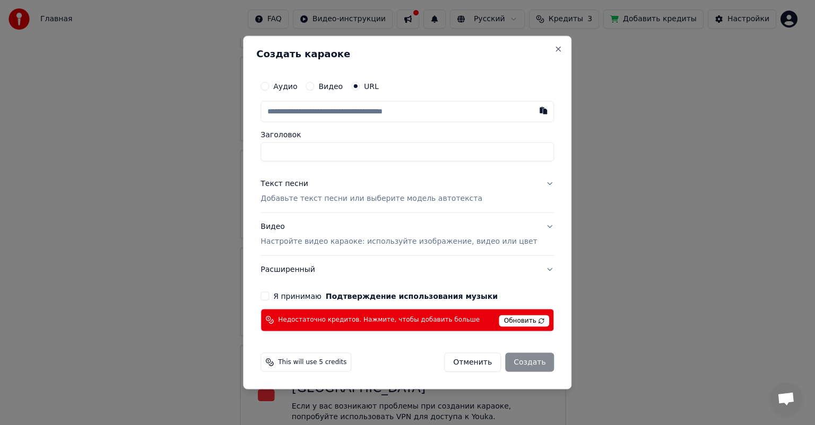
click at [376, 108] on input "text" at bounding box center [406, 111] width 293 height 21
click at [499, 321] on span "Обновить" at bounding box center [524, 321] width 50 height 12
click at [271, 317] on circle at bounding box center [268, 319] width 4 height 4
click at [297, 90] on label "Аудио" at bounding box center [285, 86] width 24 height 7
click at [269, 90] on button "Аудио" at bounding box center [264, 86] width 8 height 8
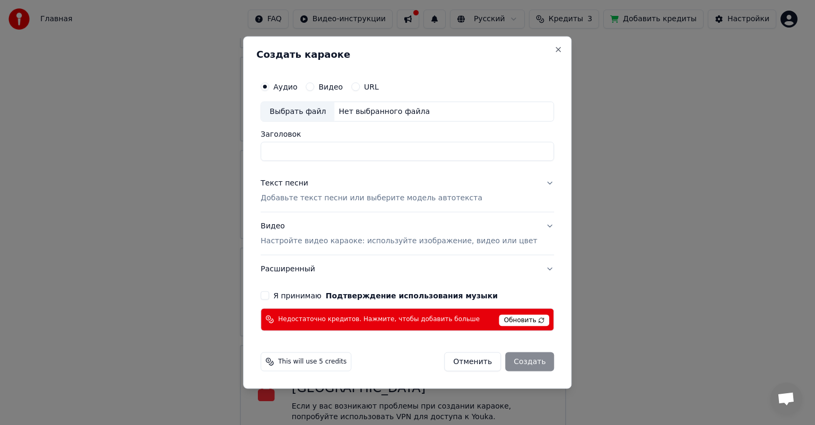
click at [330, 143] on input "Заголовок" at bounding box center [406, 151] width 293 height 19
click at [311, 110] on div "Выбрать файл" at bounding box center [297, 111] width 73 height 19
type input "**********"
click at [423, 154] on input "**********" at bounding box center [406, 151] width 293 height 19
click at [307, 300] on div "**********" at bounding box center [407, 204] width 302 height 264
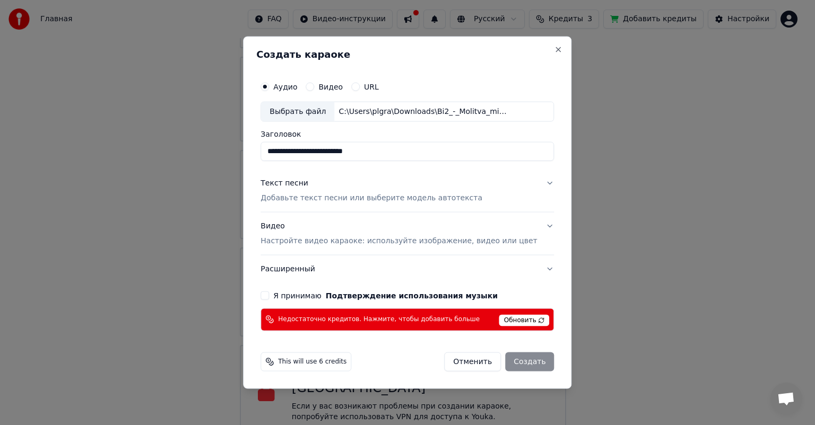
click at [314, 292] on label "Я принимаю Подтверждение использования музыки" at bounding box center [385, 295] width 224 height 7
click at [269, 292] on button "Я принимаю Подтверждение использования музыки" at bounding box center [264, 295] width 8 height 8
click at [501, 360] on div "Отменить Создать" at bounding box center [499, 361] width 110 height 19
click at [325, 189] on div "Текст песни Добавьте текст песни или выберите модель автотекста" at bounding box center [371, 190] width 222 height 25
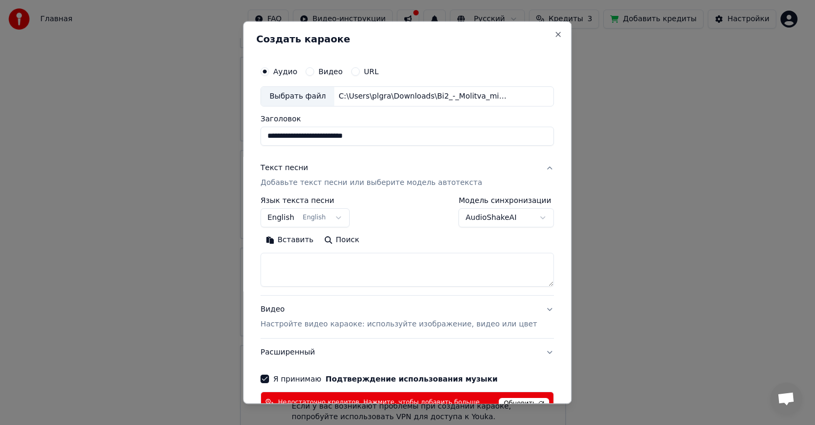
click at [335, 221] on button "English English" at bounding box center [304, 217] width 89 height 19
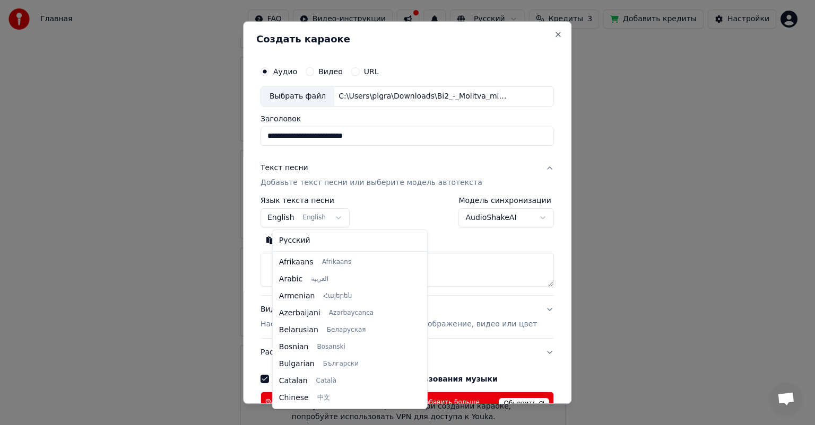
scroll to position [85, 0]
select select "**"
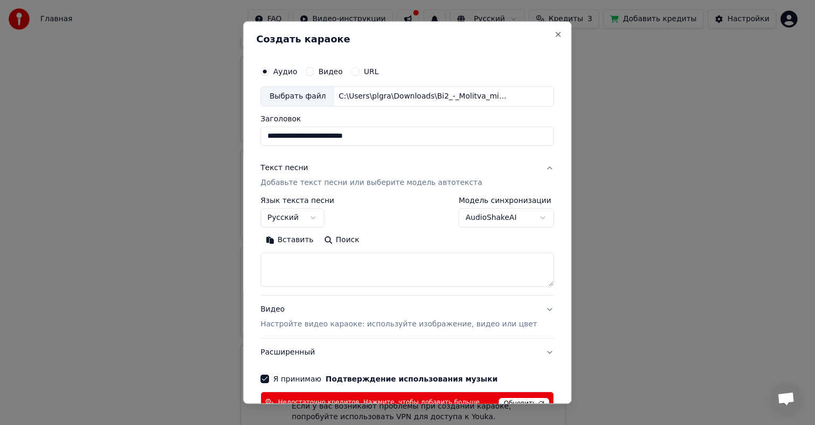
click at [307, 237] on button "Вставить" at bounding box center [289, 240] width 58 height 17
type textarea "**********"
click at [357, 261] on textarea "**********" at bounding box center [391, 270] width 262 height 34
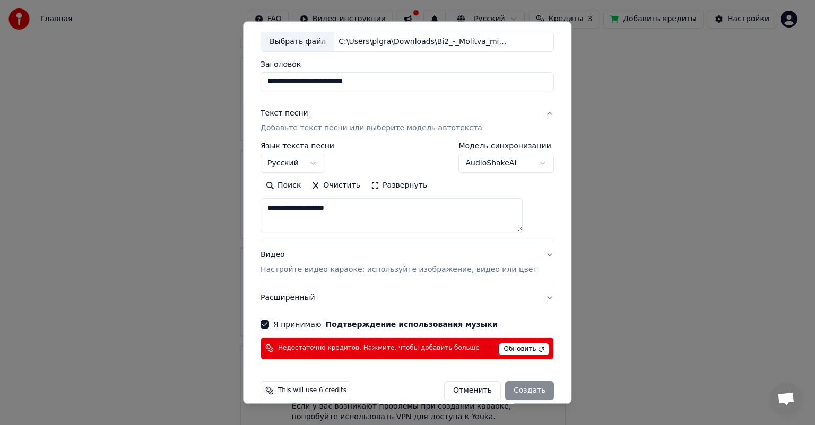
scroll to position [67, 0]
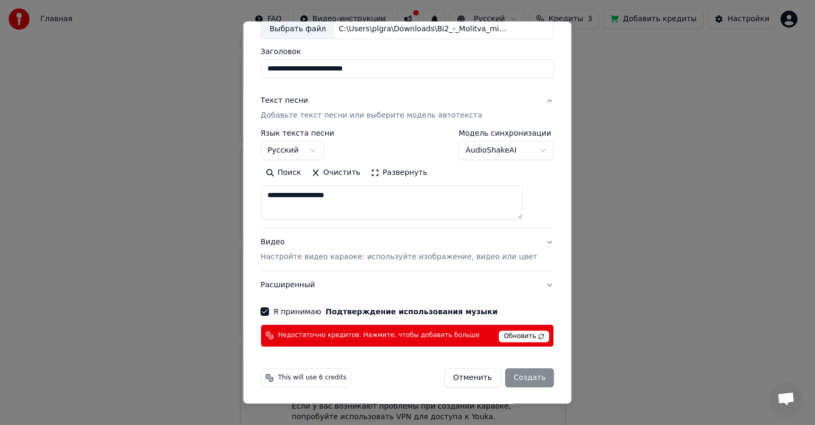
click at [509, 376] on div "Отменить Создать" at bounding box center [499, 378] width 110 height 19
click at [327, 375] on span "This will use 6 credits" at bounding box center [312, 378] width 68 height 8
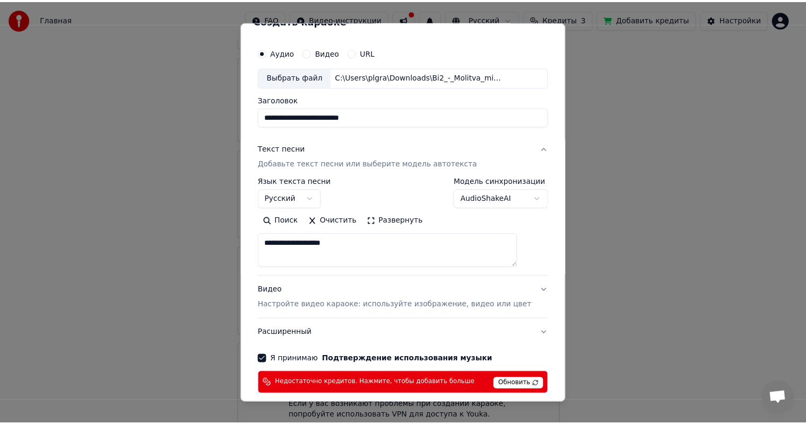
scroll to position [0, 0]
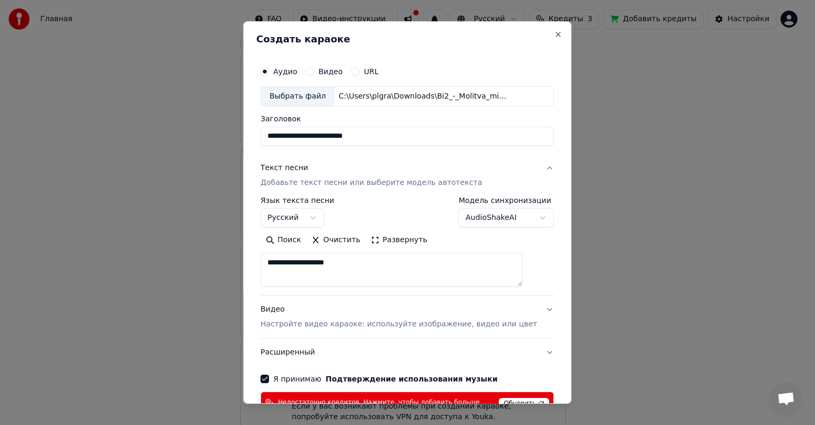
click at [369, 71] on div "URL" at bounding box center [365, 71] width 28 height 8
click at [554, 36] on button "Close" at bounding box center [558, 34] width 8 height 8
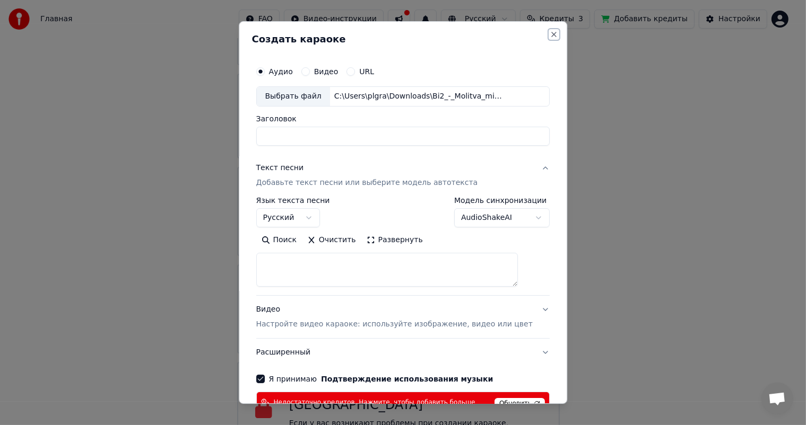
select select
